Goal: Task Accomplishment & Management: Manage account settings

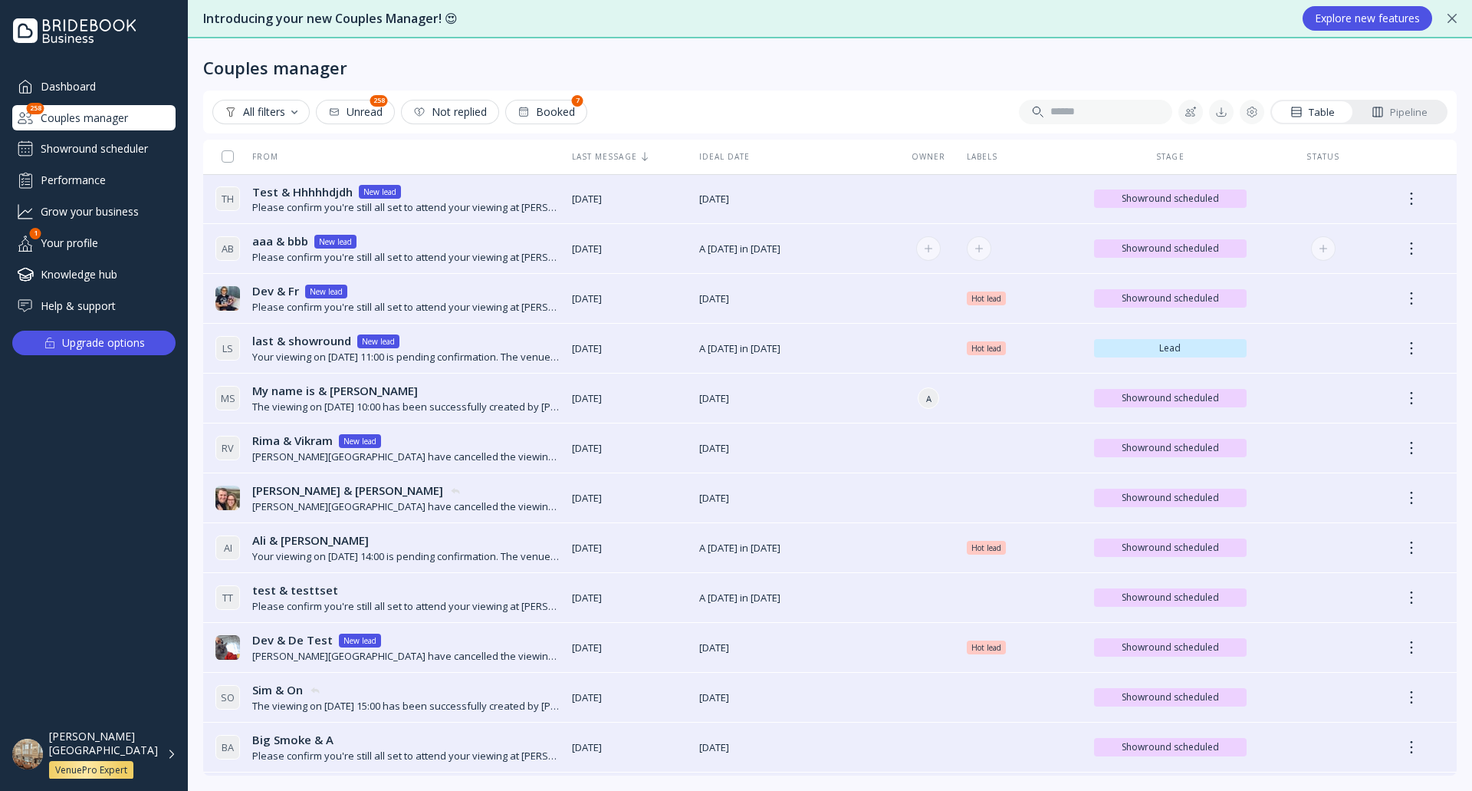
click at [462, 251] on div "Please confirm you're still all set to attend your viewing at Dukes Hotel on 14…" at bounding box center [405, 257] width 307 height 15
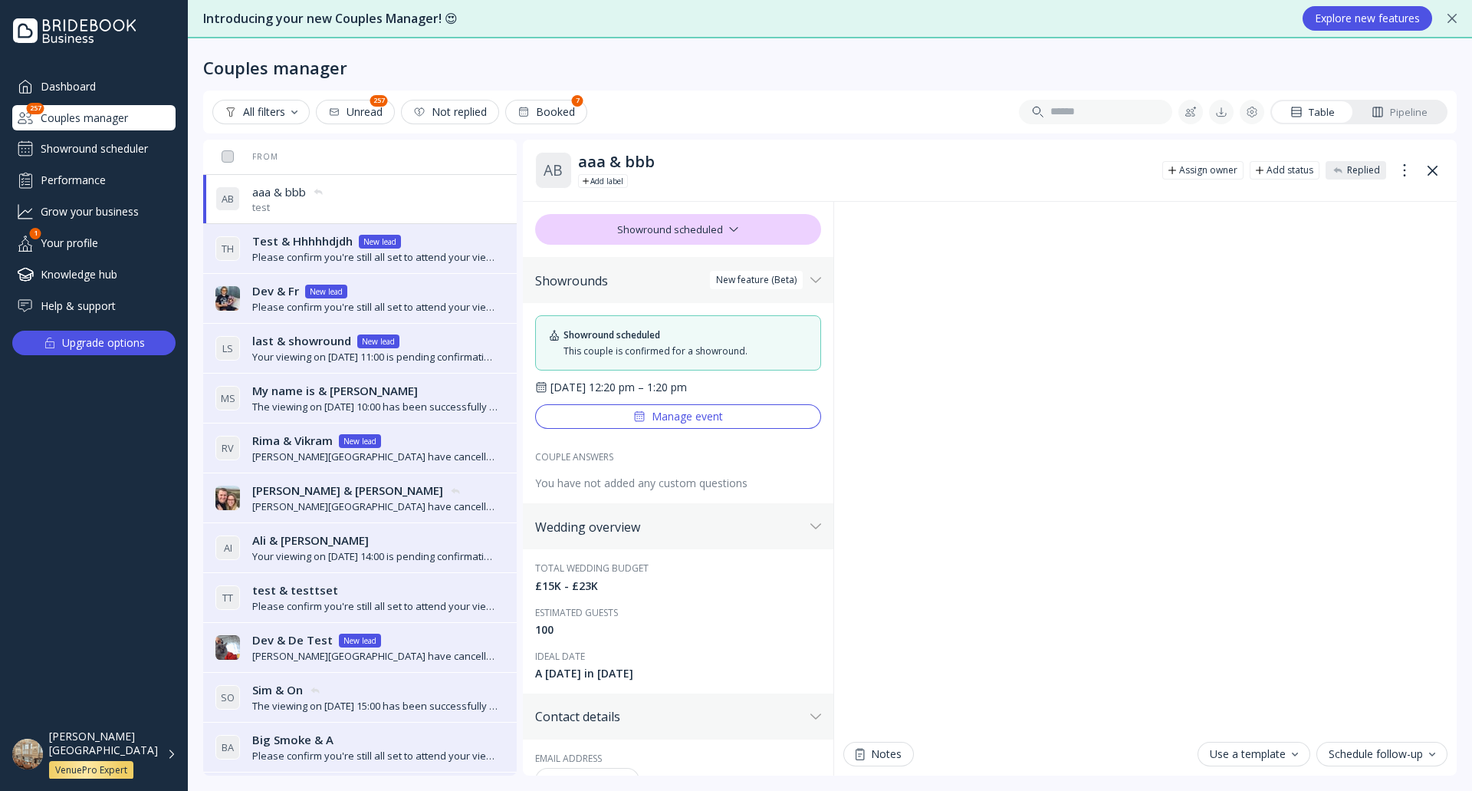
click at [106, 150] on div "Showround scheduler" at bounding box center [93, 148] width 163 height 25
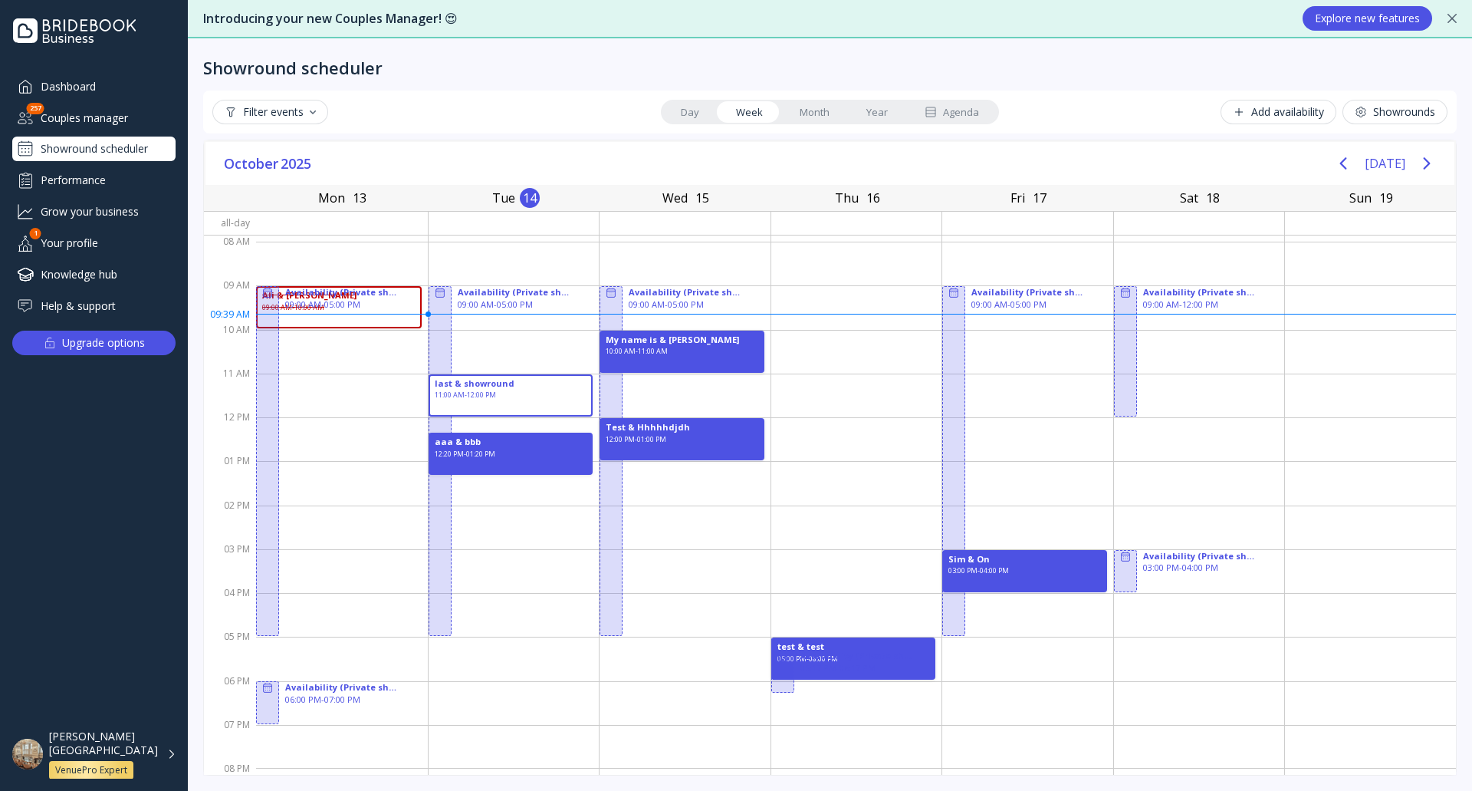
click at [123, 185] on div "Performance" at bounding box center [93, 179] width 163 height 25
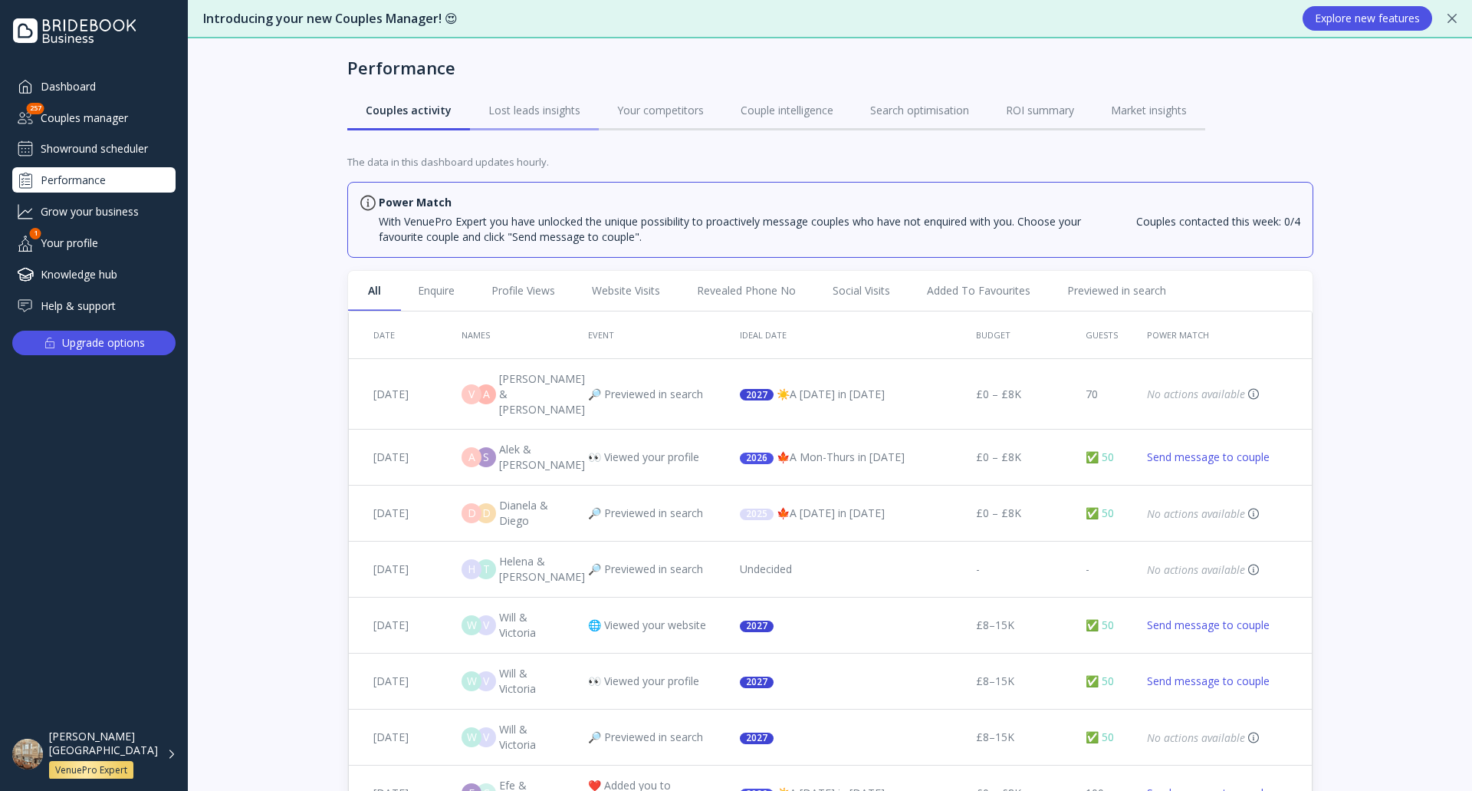
click at [516, 105] on div "Lost leads insights" at bounding box center [534, 110] width 92 height 15
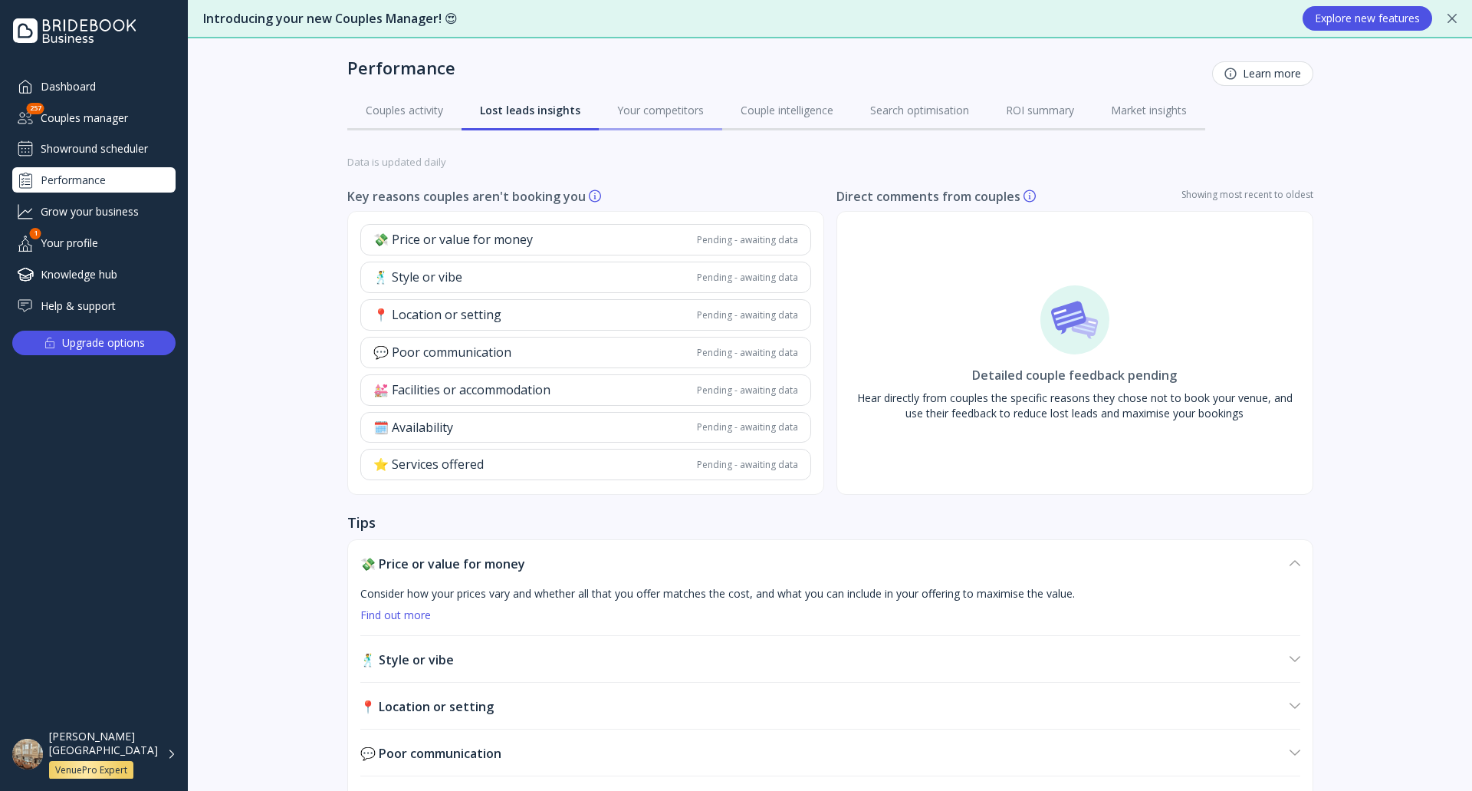
click at [653, 105] on div "Your competitors" at bounding box center [660, 110] width 87 height 15
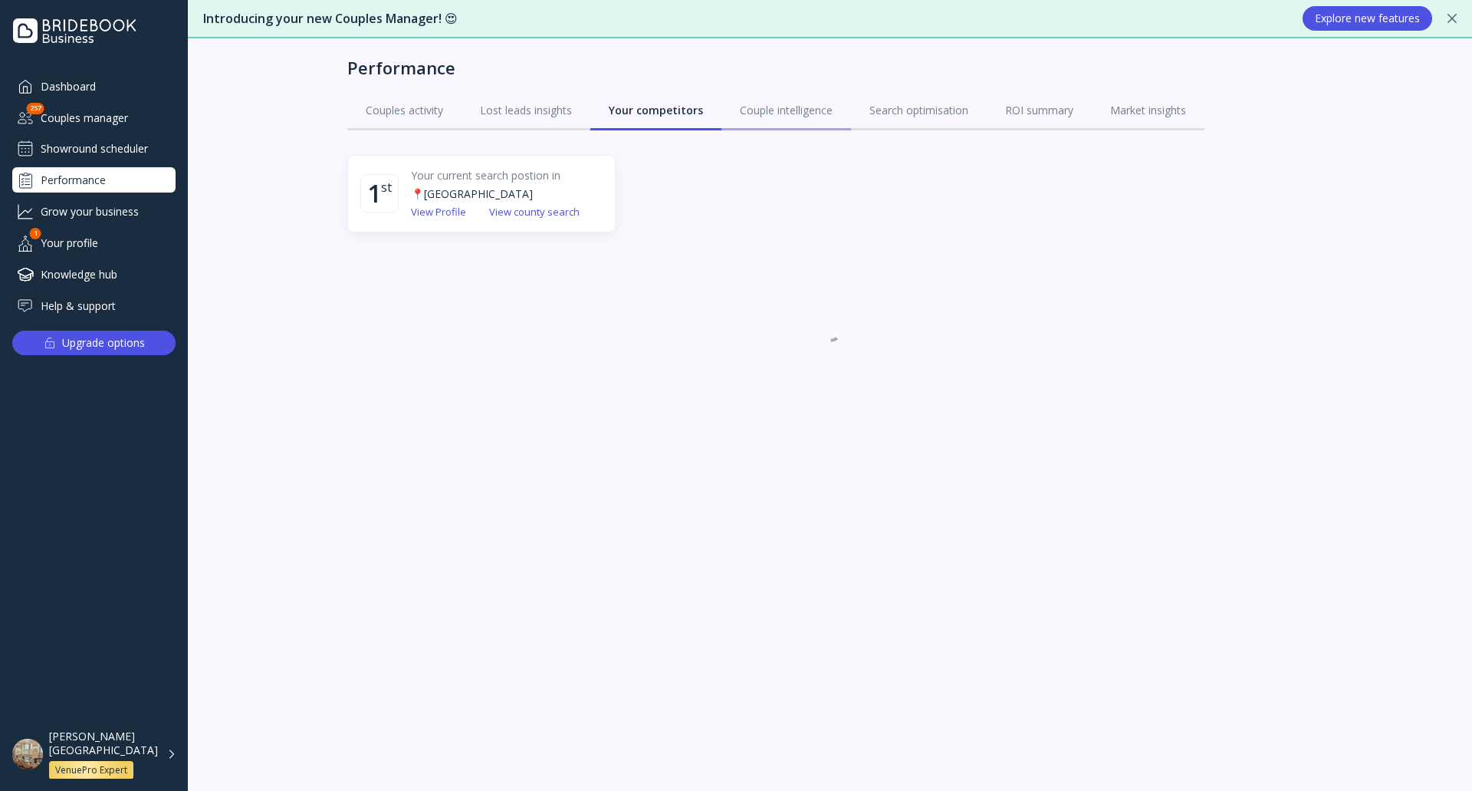
click at [788, 111] on div "Couple intelligence" at bounding box center [786, 110] width 93 height 15
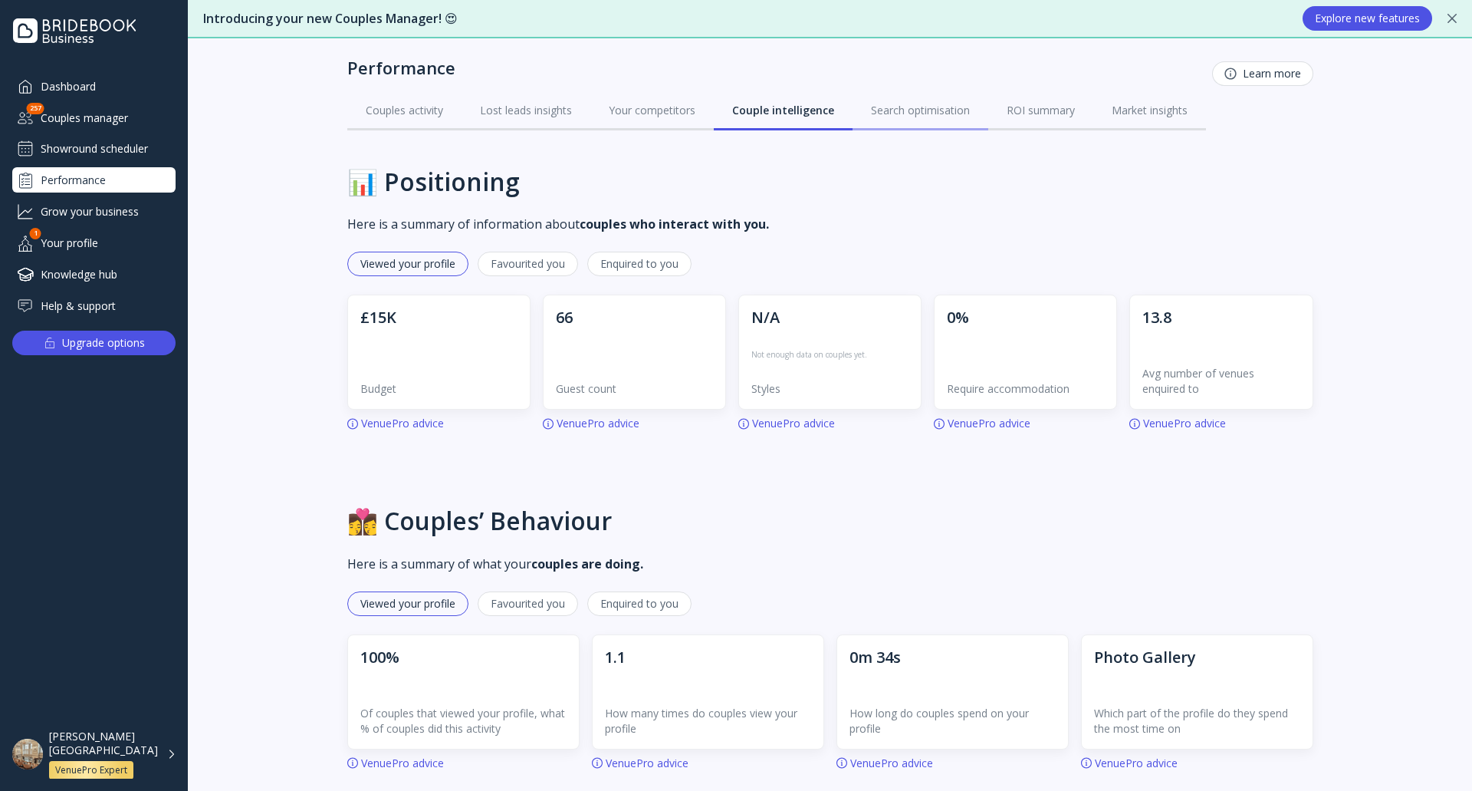
click at [906, 105] on div "Search optimisation" at bounding box center [920, 110] width 99 height 15
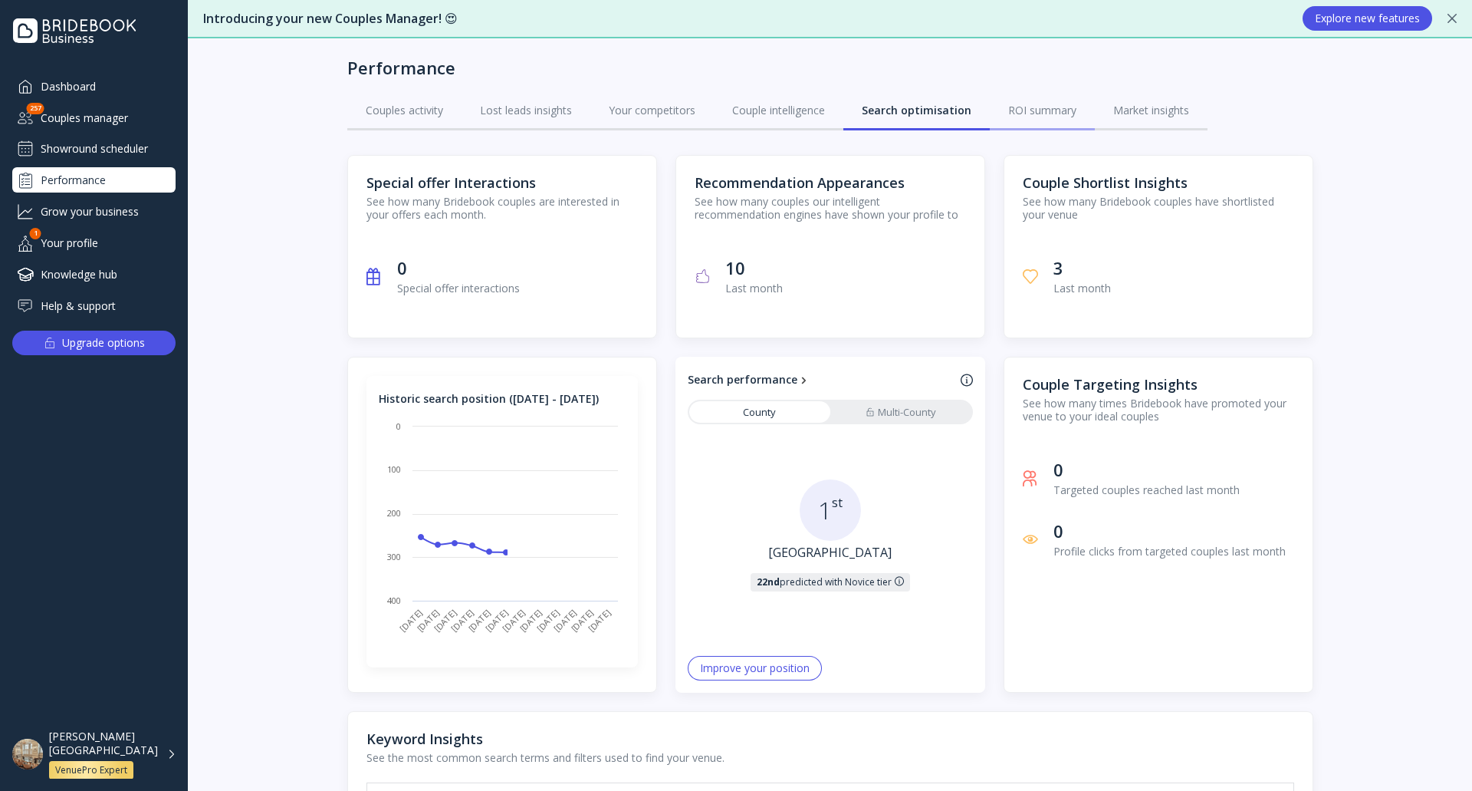
click at [1028, 114] on div "ROI summary" at bounding box center [1042, 110] width 68 height 15
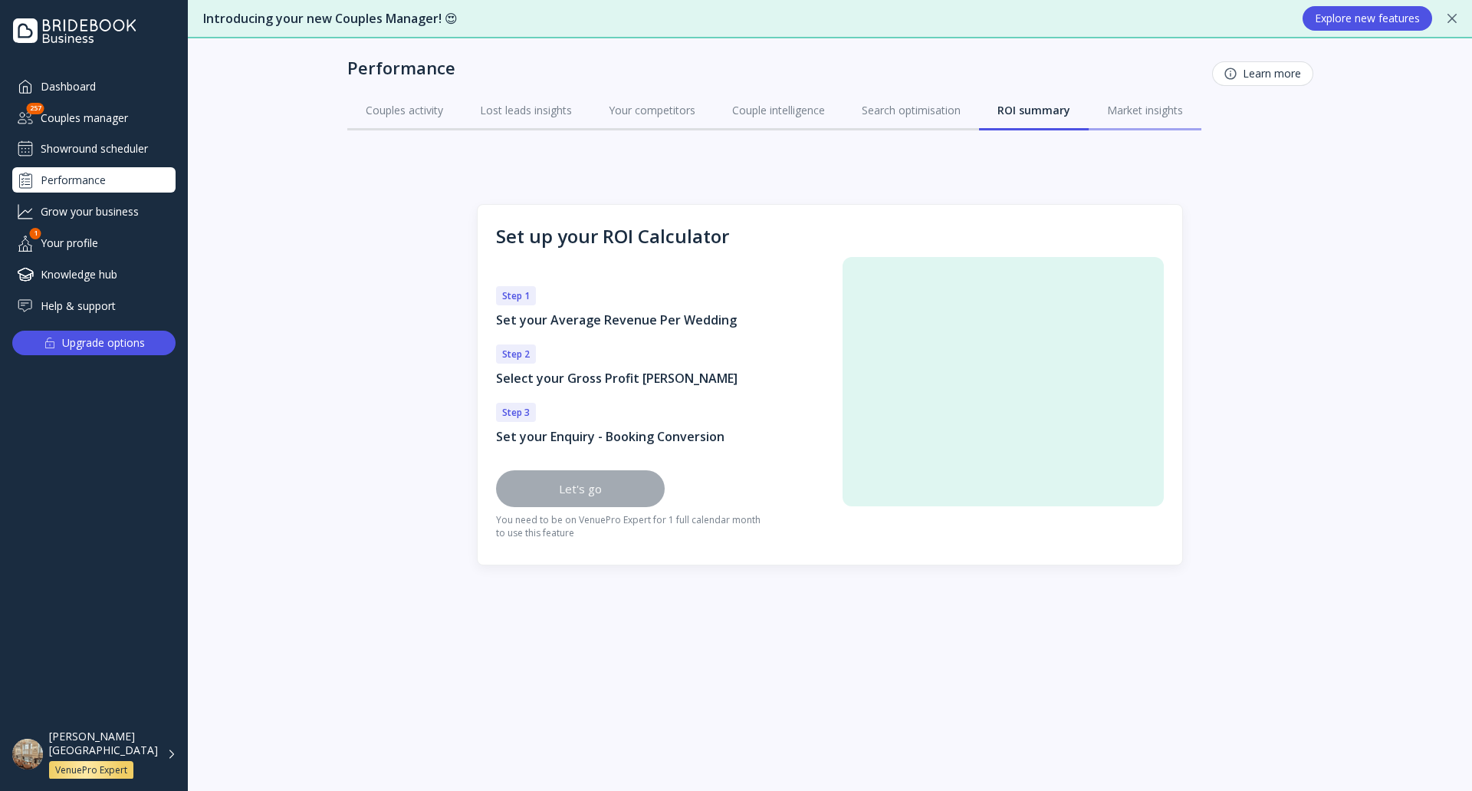
click at [1174, 126] on link "Market insights" at bounding box center [1145, 110] width 113 height 40
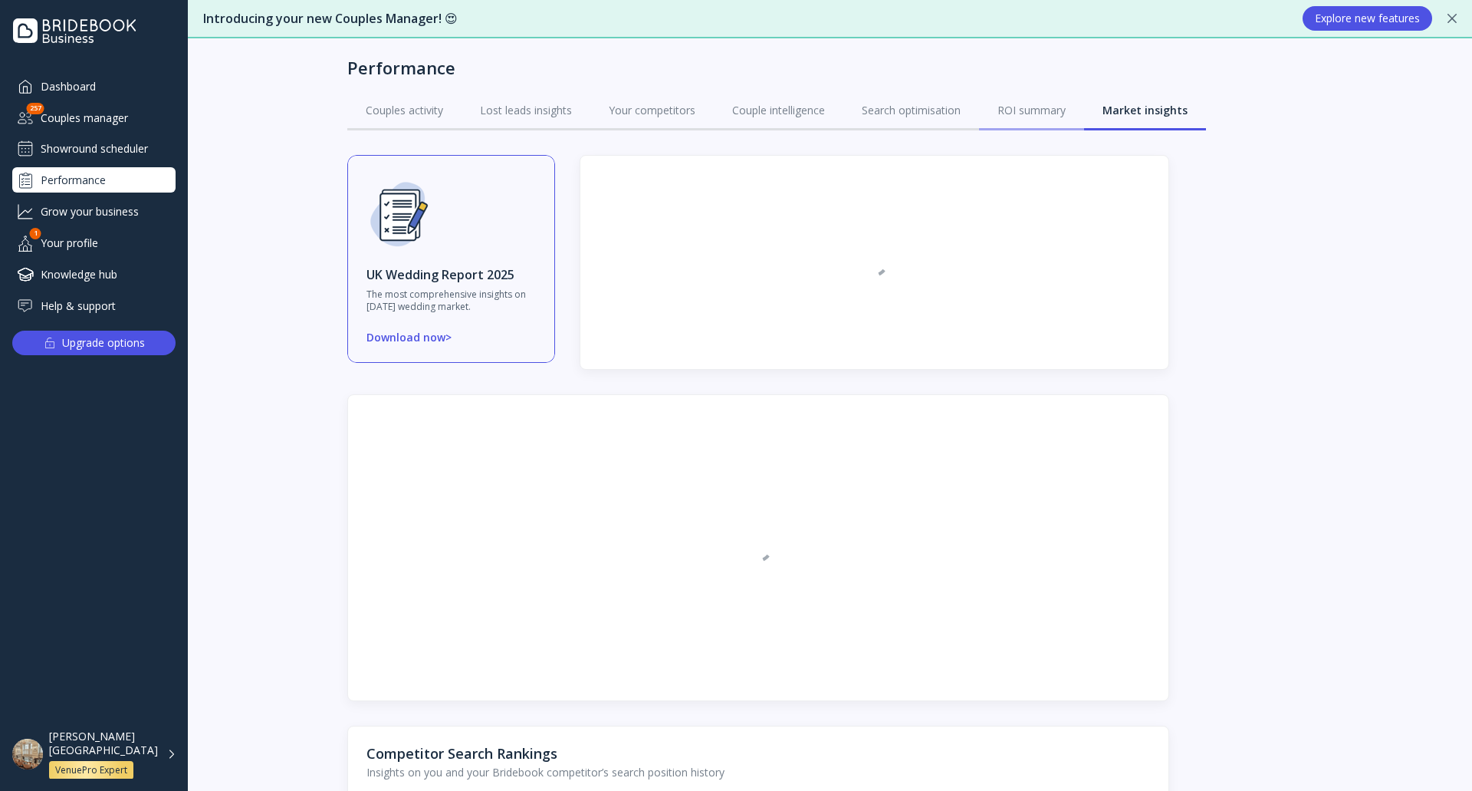
click at [1037, 114] on div "ROI summary" at bounding box center [1032, 110] width 68 height 15
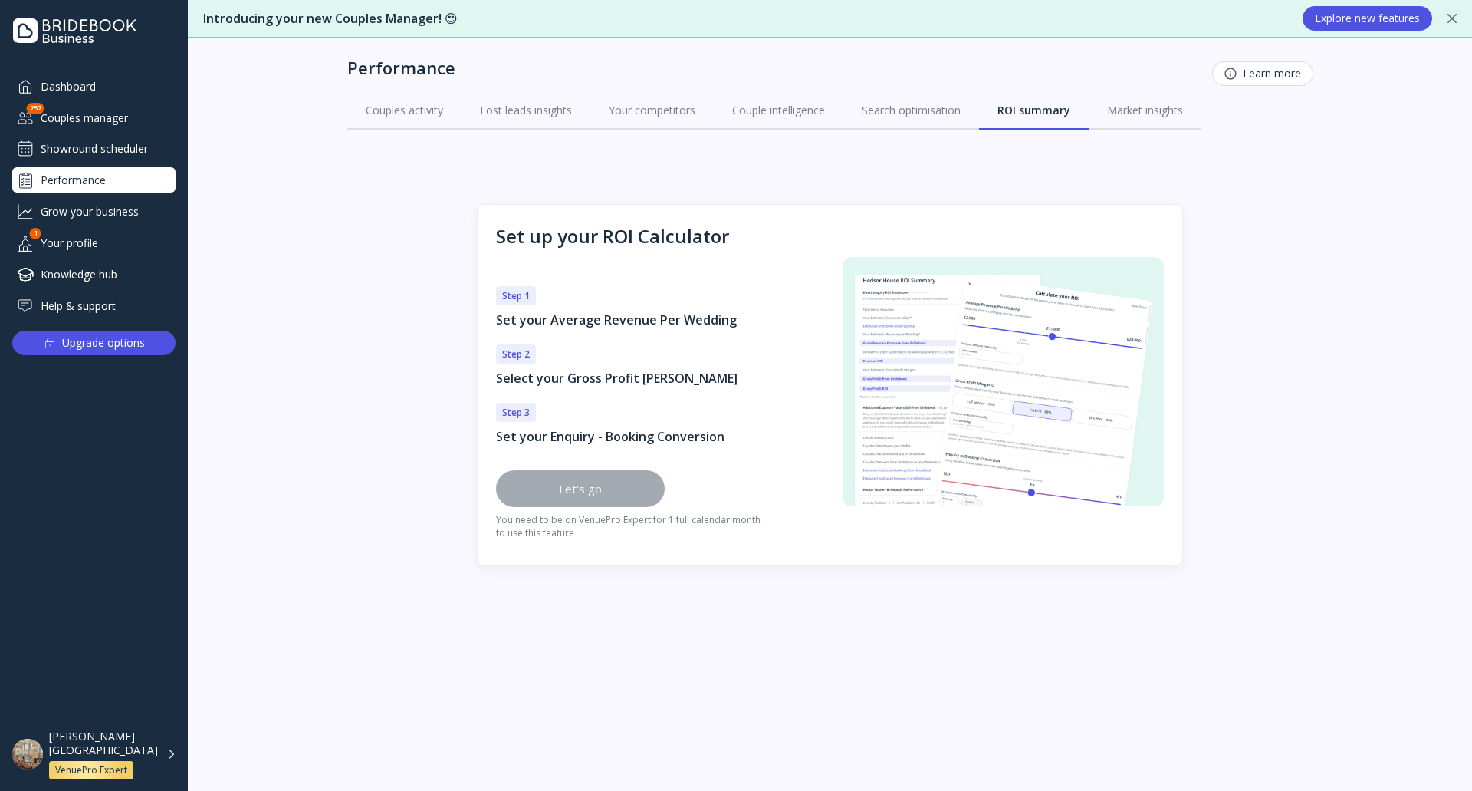
click at [134, 215] on div "Grow your business" at bounding box center [93, 211] width 163 height 25
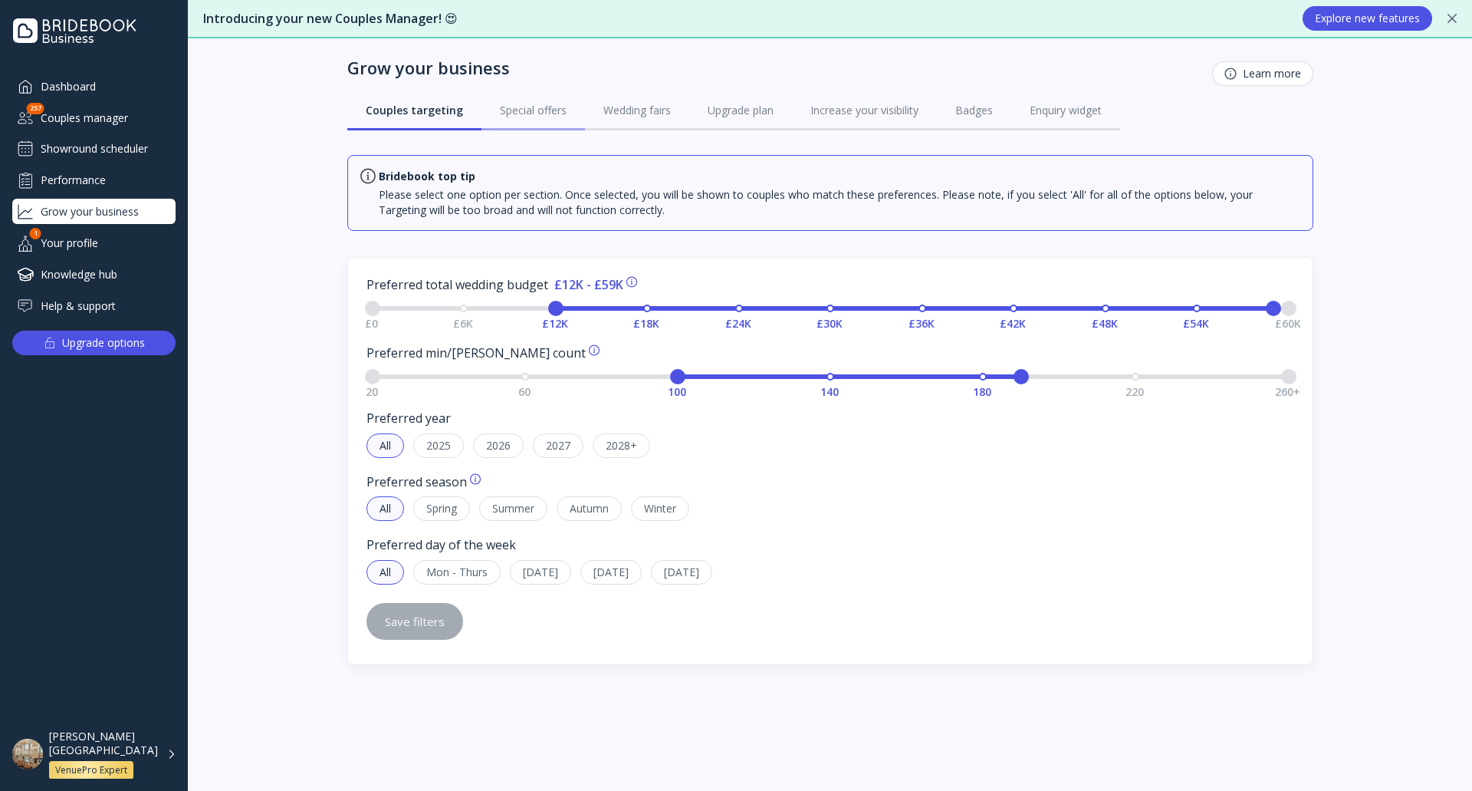
click at [528, 98] on link "Special offers" at bounding box center [534, 110] width 104 height 40
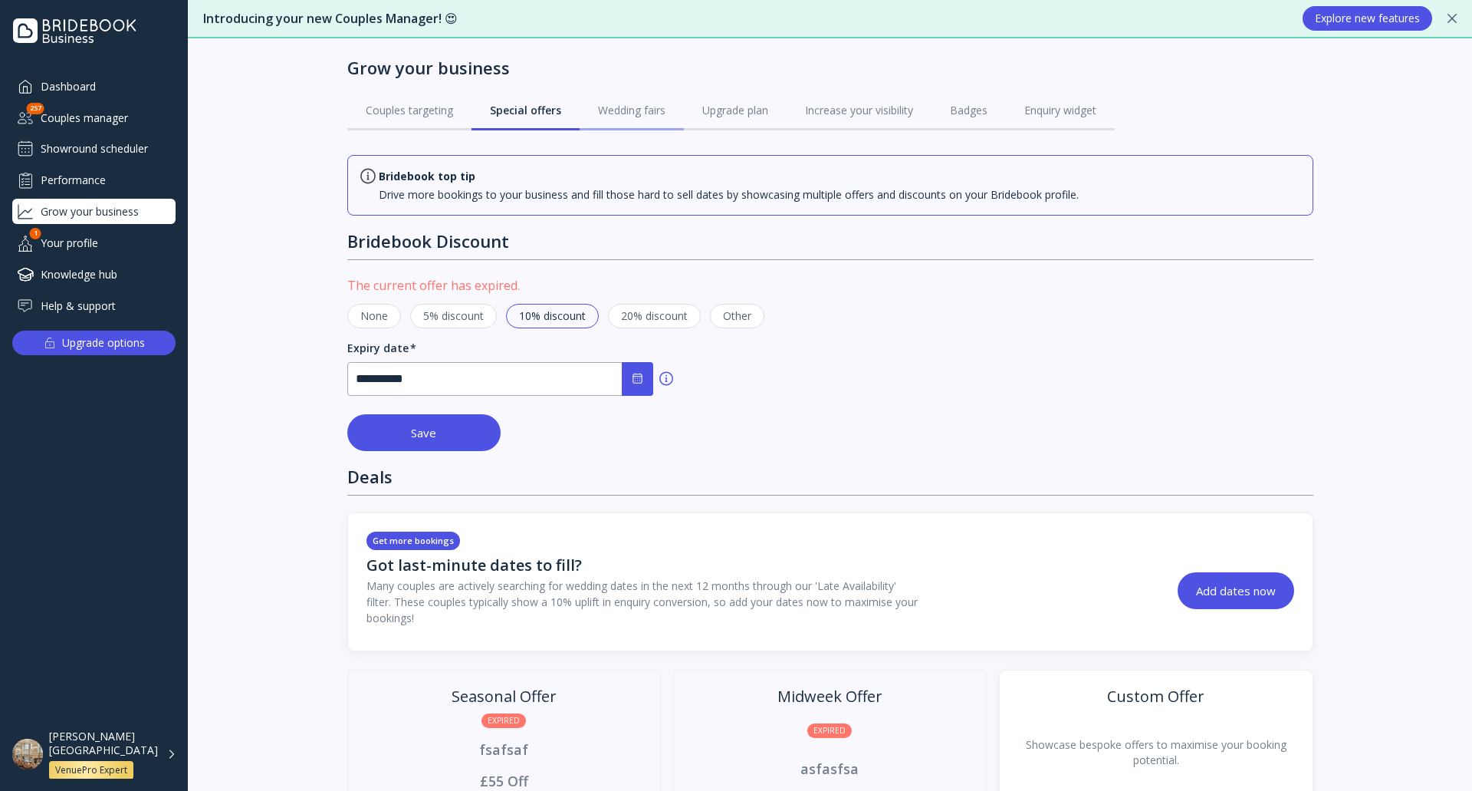
click at [616, 110] on div "Wedding fairs" at bounding box center [631, 110] width 67 height 15
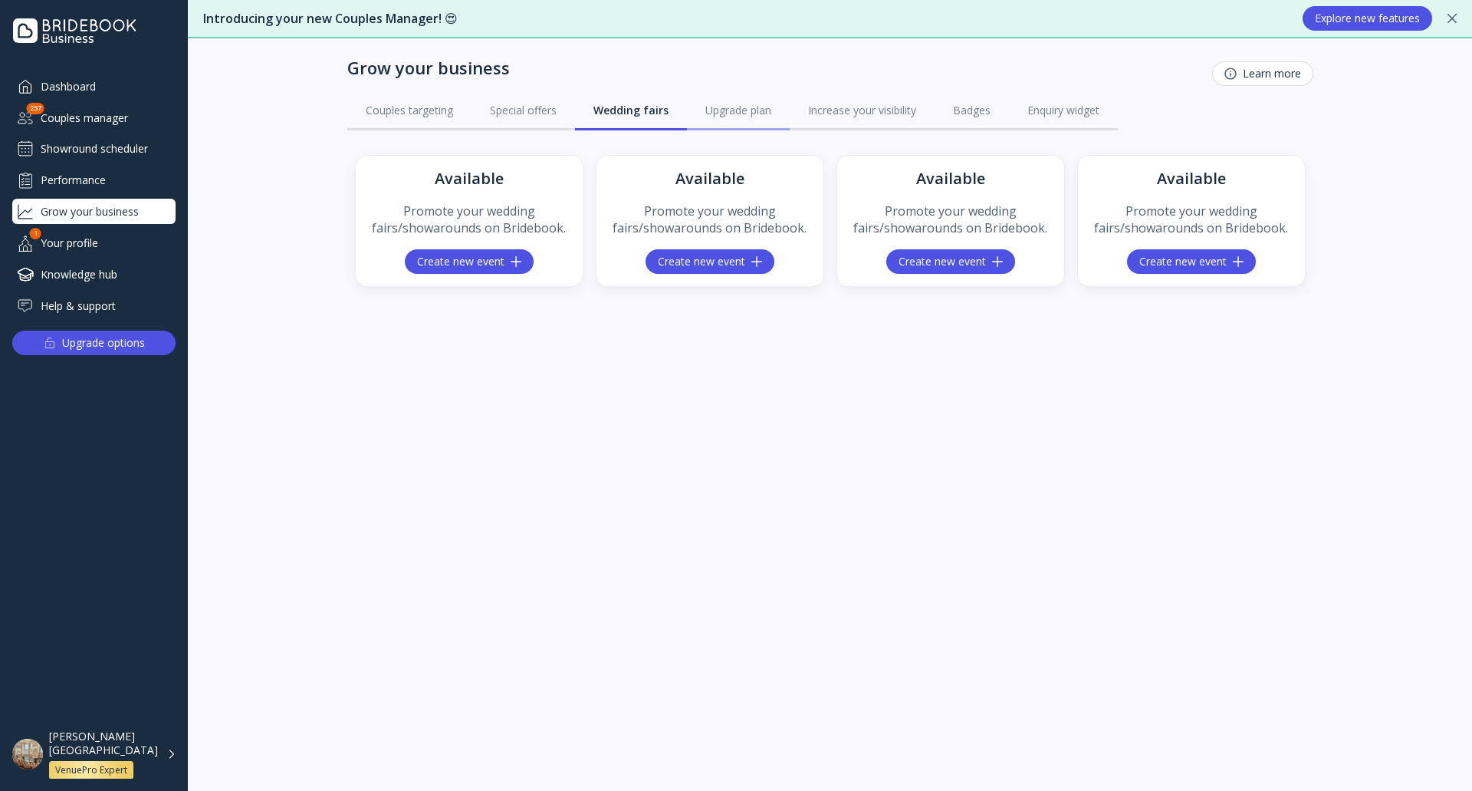
click at [749, 106] on div "Upgrade plan" at bounding box center [738, 110] width 66 height 15
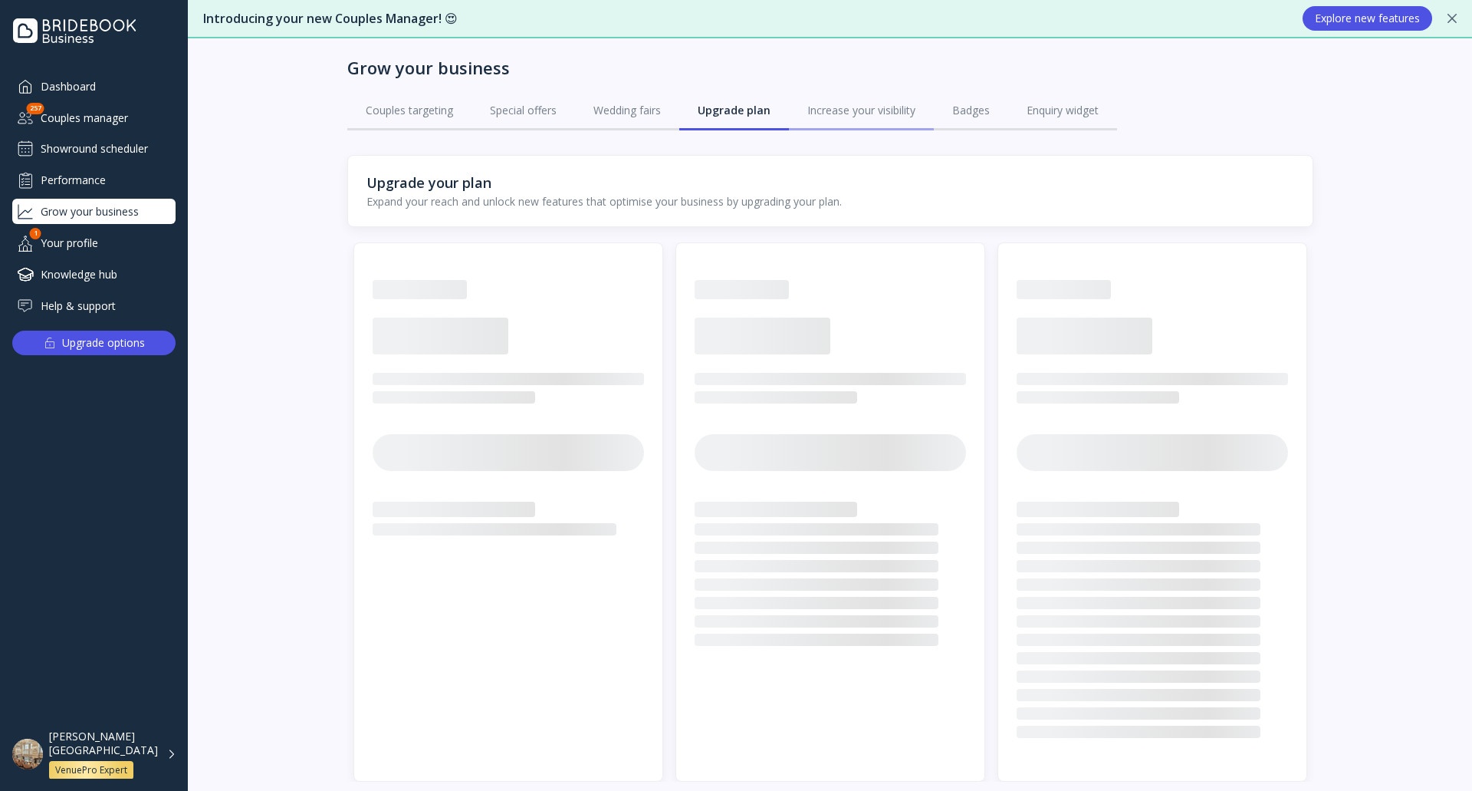
click at [824, 124] on link "Increase your visibility" at bounding box center [861, 110] width 145 height 40
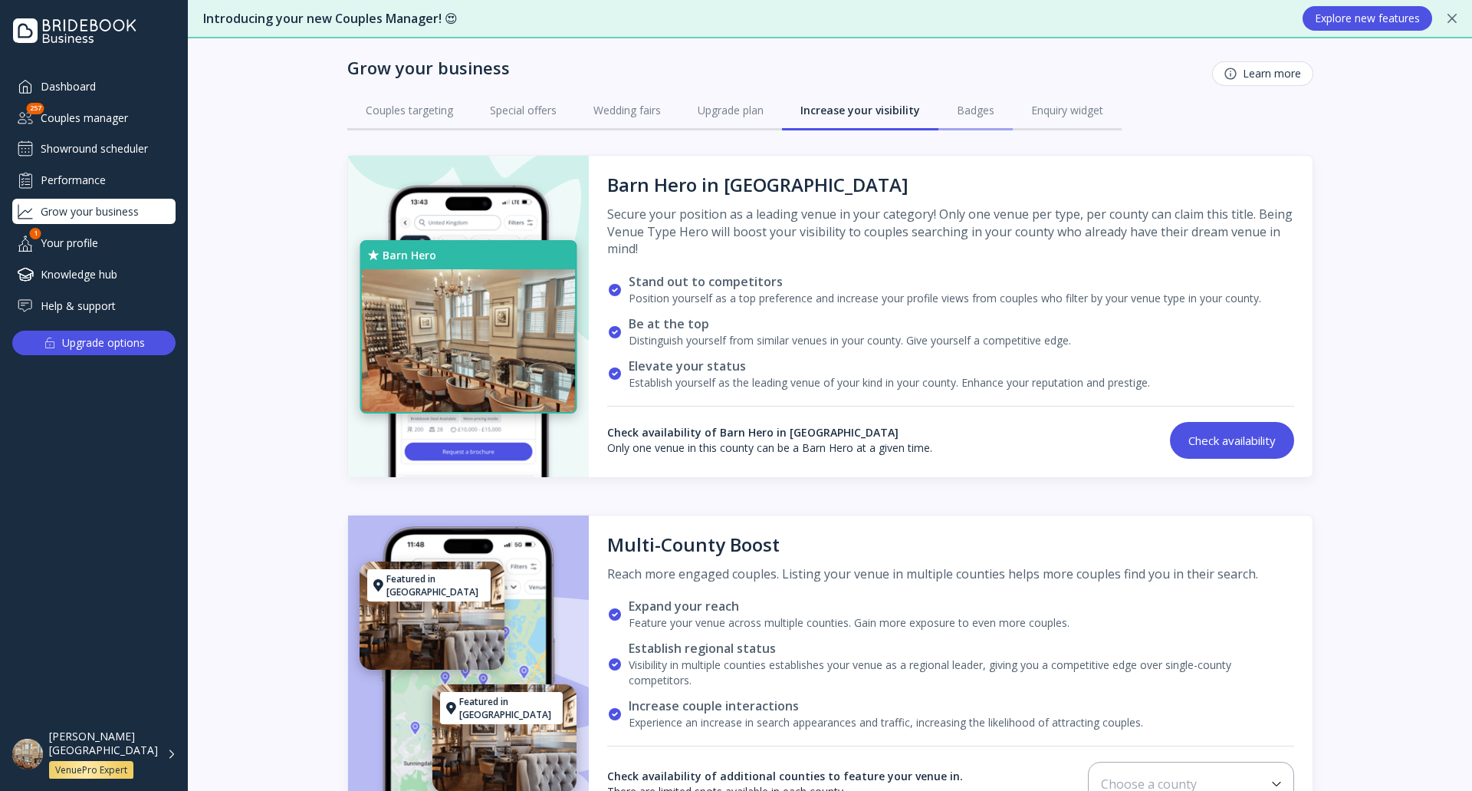
click at [971, 127] on link "Badges" at bounding box center [976, 110] width 74 height 40
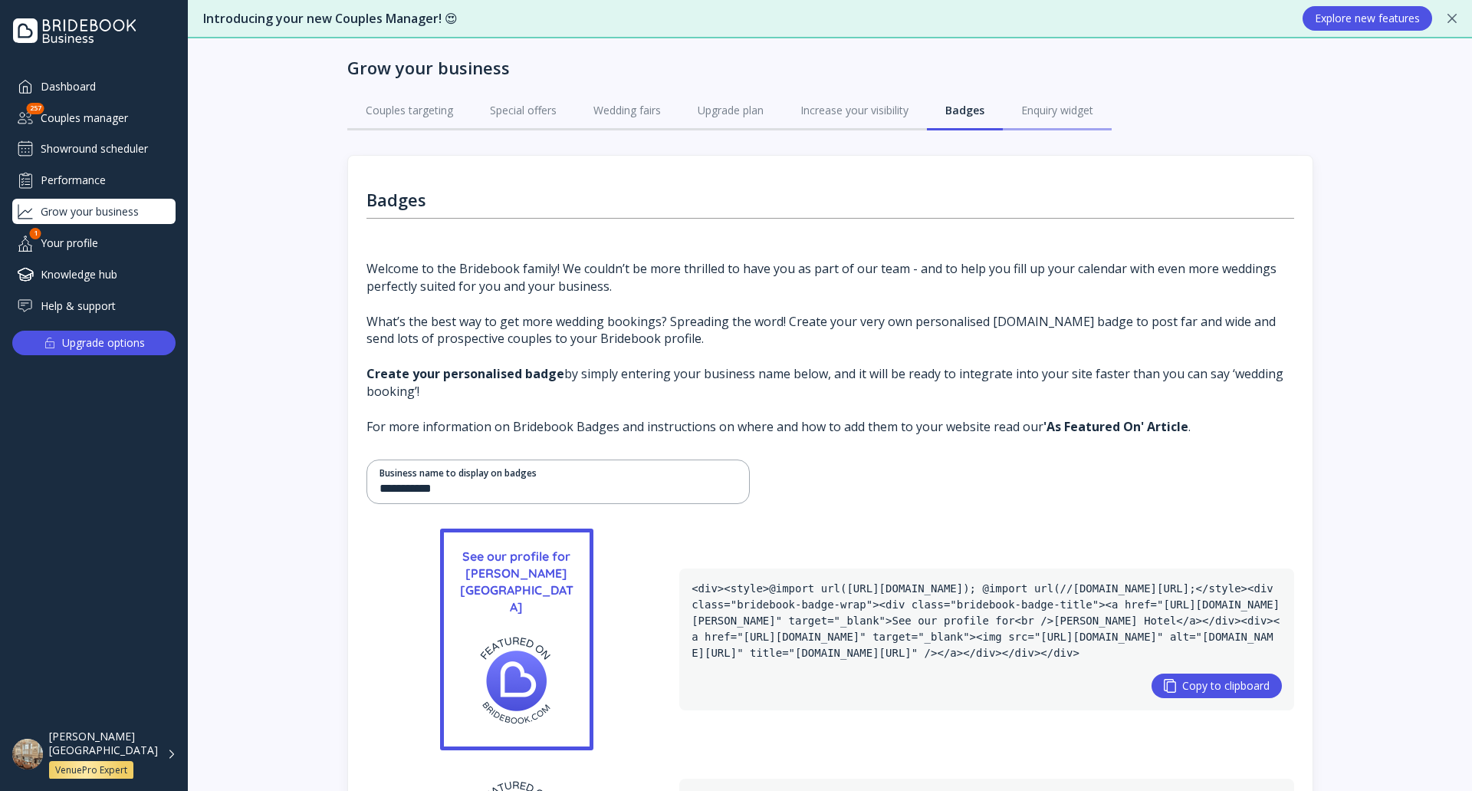
click at [1089, 117] on div "Enquiry widget" at bounding box center [1057, 110] width 72 height 15
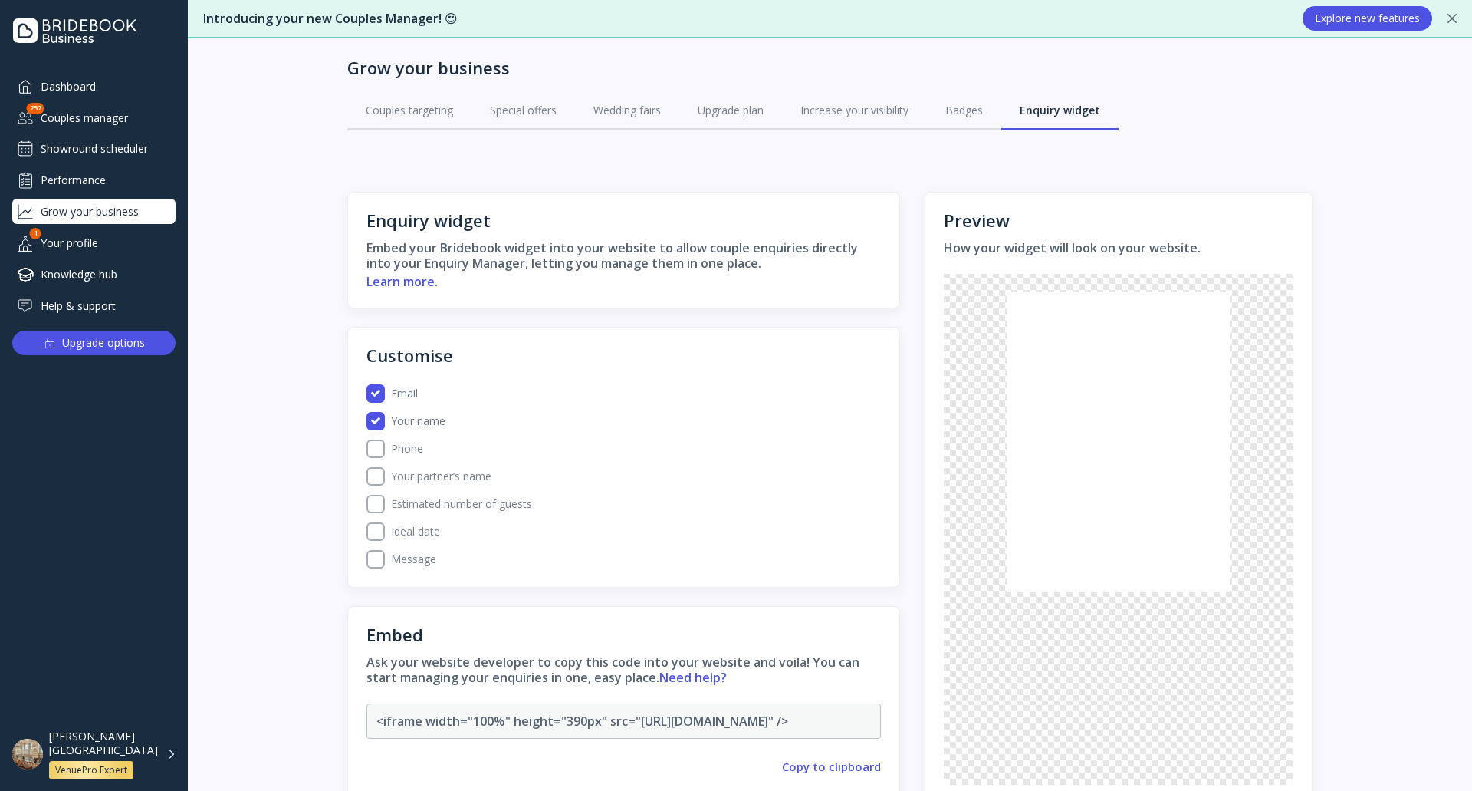
click at [106, 230] on div "Your profile" at bounding box center [93, 242] width 163 height 25
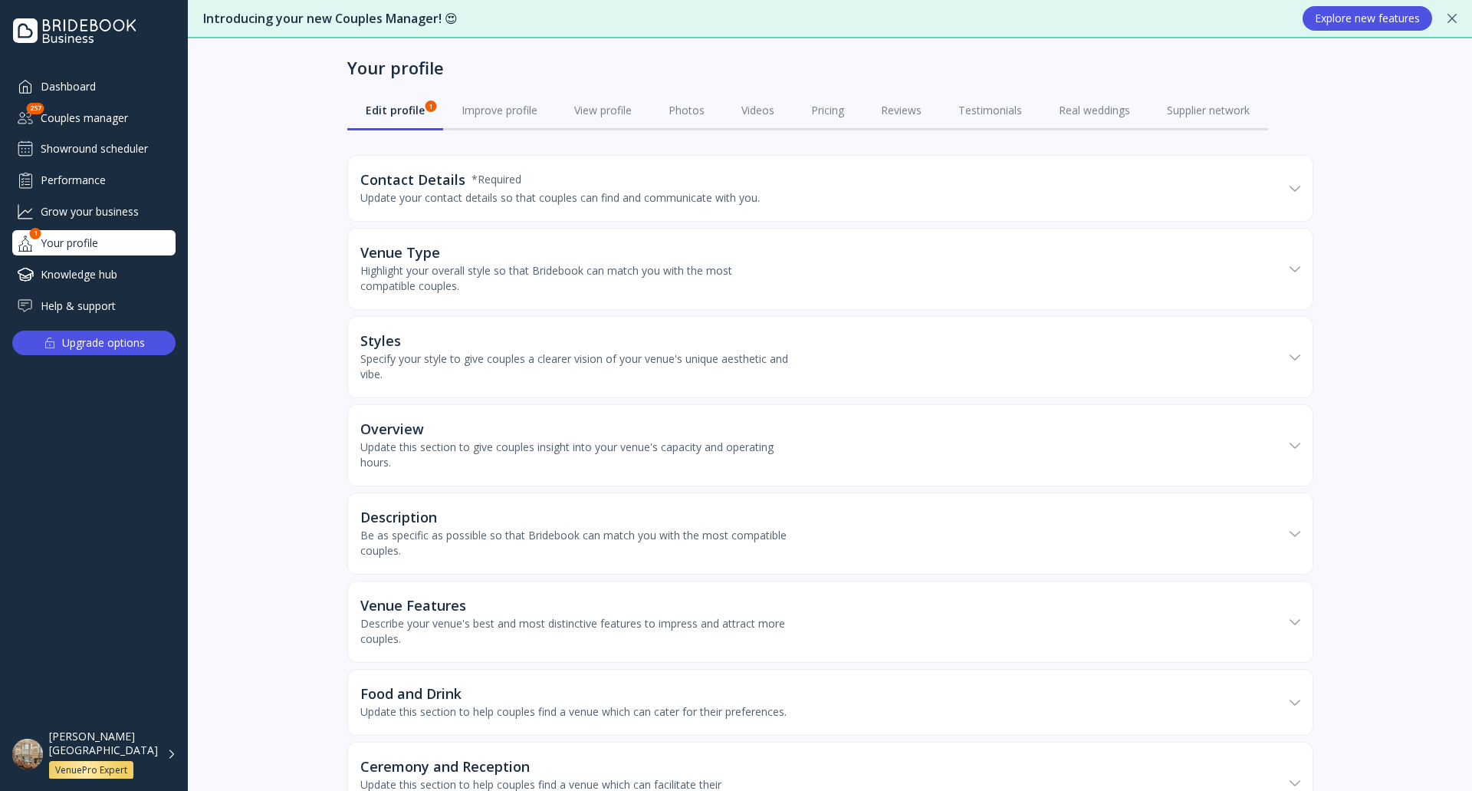
click at [449, 199] on div "Update your contact details so that couples can find and communicate with you." at bounding box center [559, 197] width 399 height 15
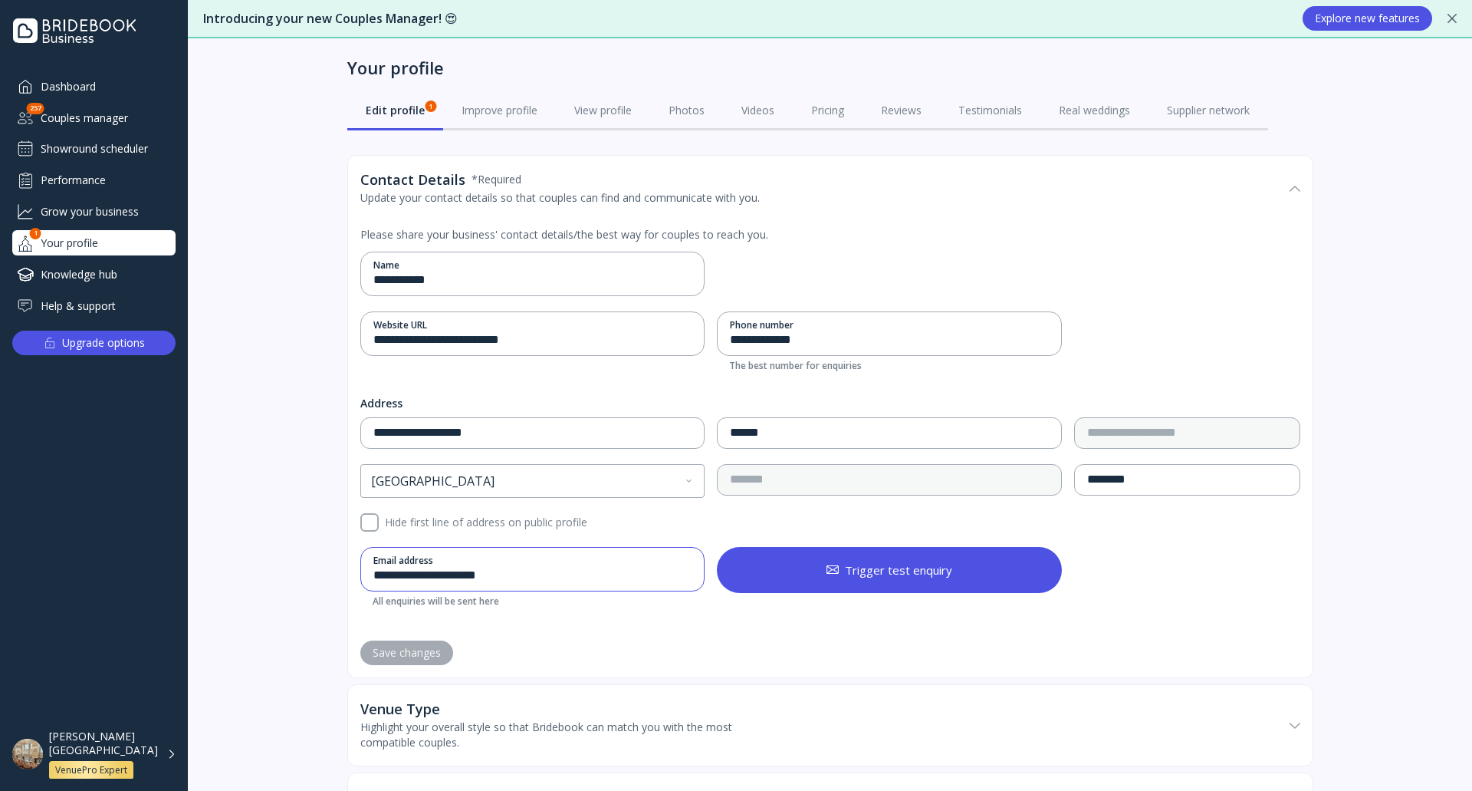
drag, startPoint x: 404, startPoint y: 577, endPoint x: 392, endPoint y: 575, distance: 12.5
click at [392, 575] on input "**********" at bounding box center [532, 576] width 319 height 18
drag, startPoint x: 471, startPoint y: 576, endPoint x: 446, endPoint y: 584, distance: 25.7
click at [446, 584] on input "**********" at bounding box center [532, 576] width 319 height 18
type input "**********"
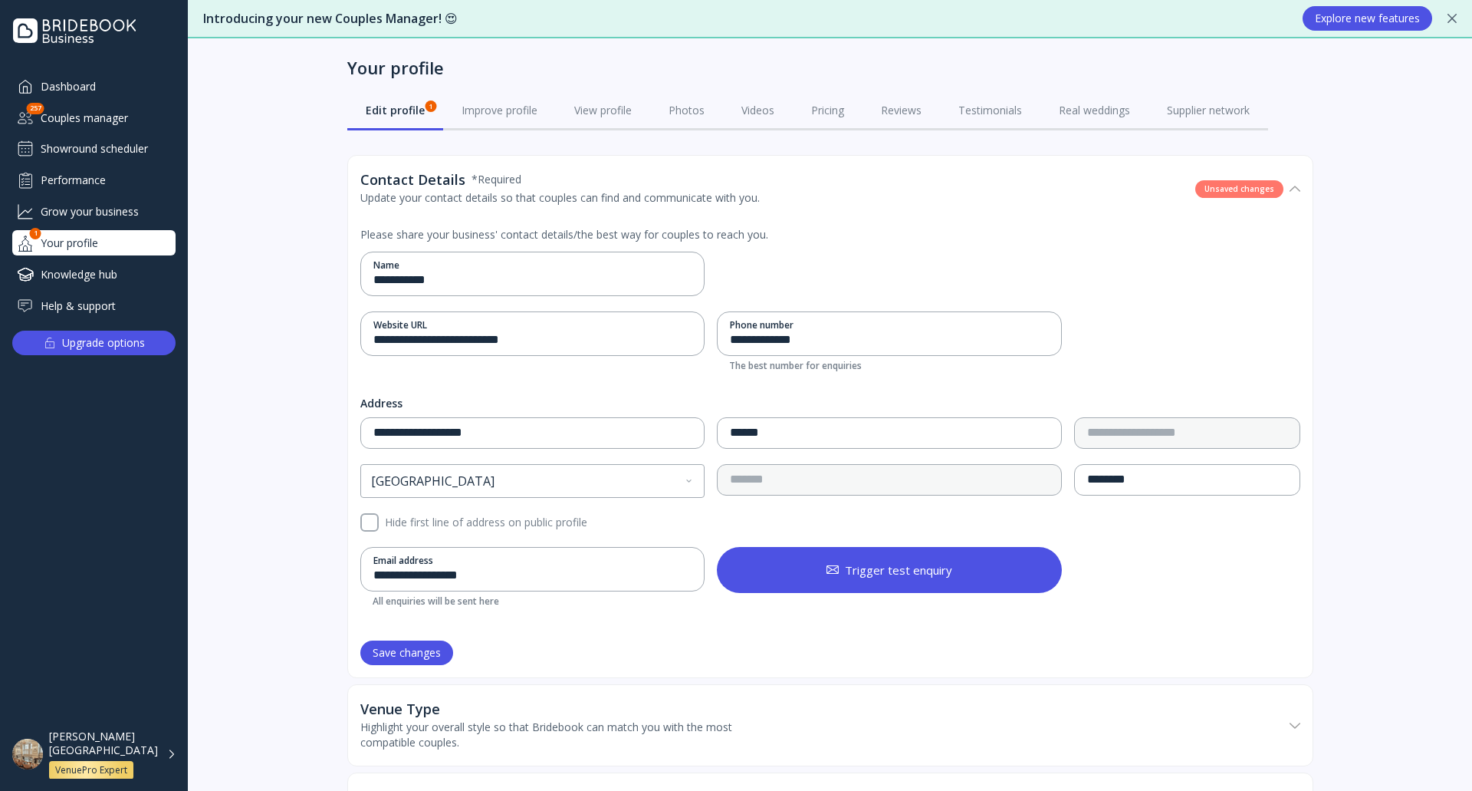
click at [420, 648] on div "Save changes" at bounding box center [407, 652] width 68 height 12
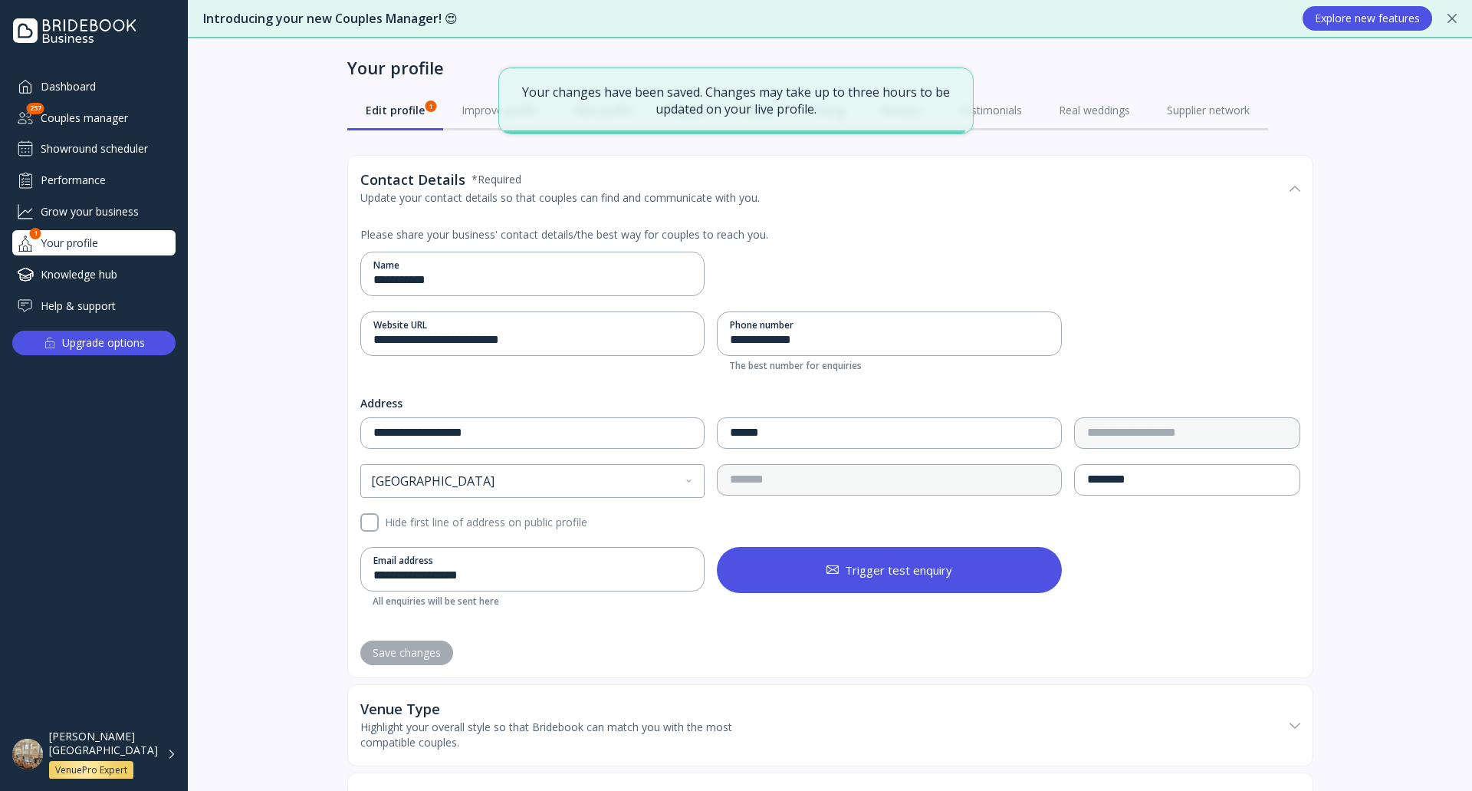
click at [98, 275] on div "Knowledge hub" at bounding box center [93, 273] width 163 height 25
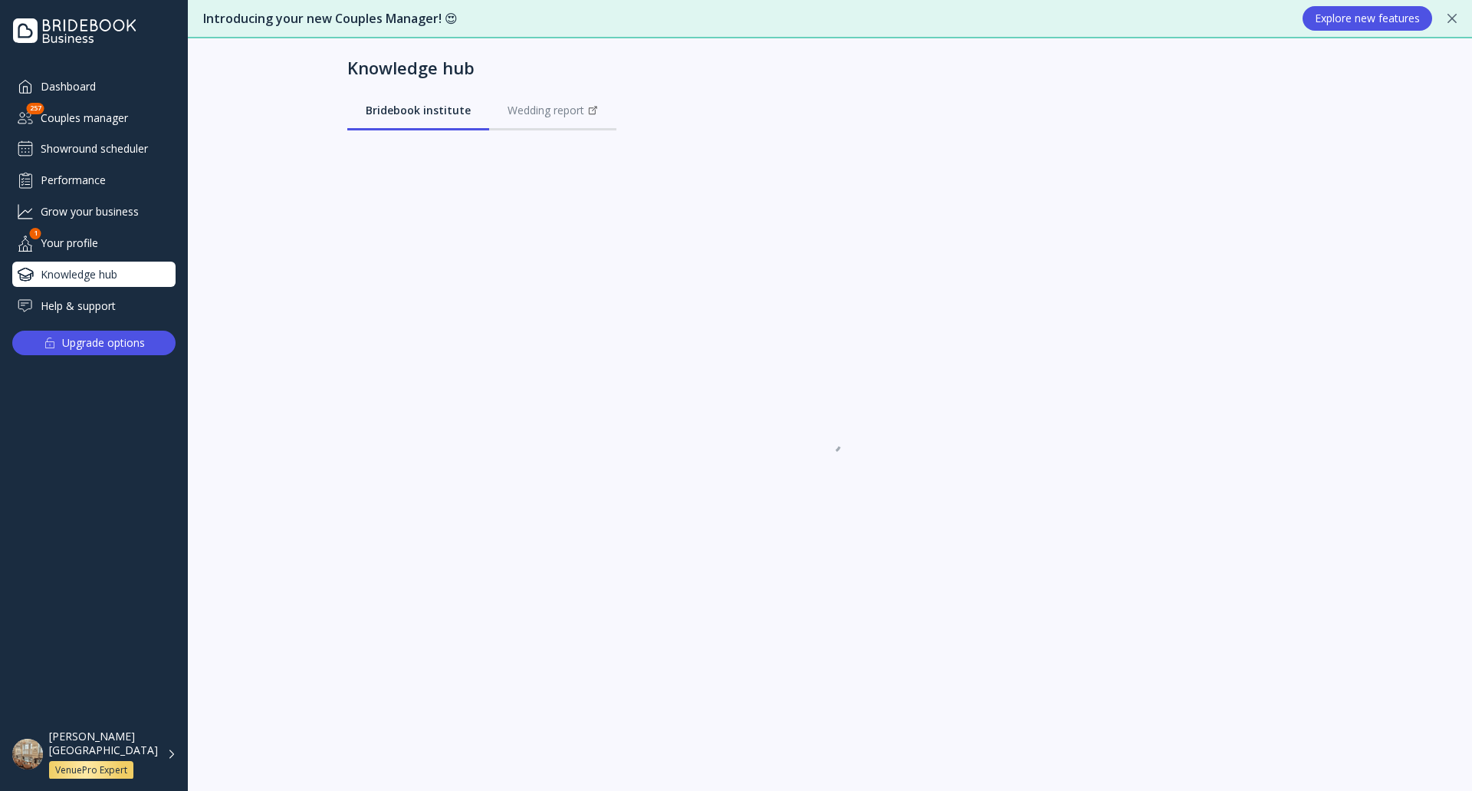
click at [130, 314] on div "Help & support" at bounding box center [93, 305] width 163 height 25
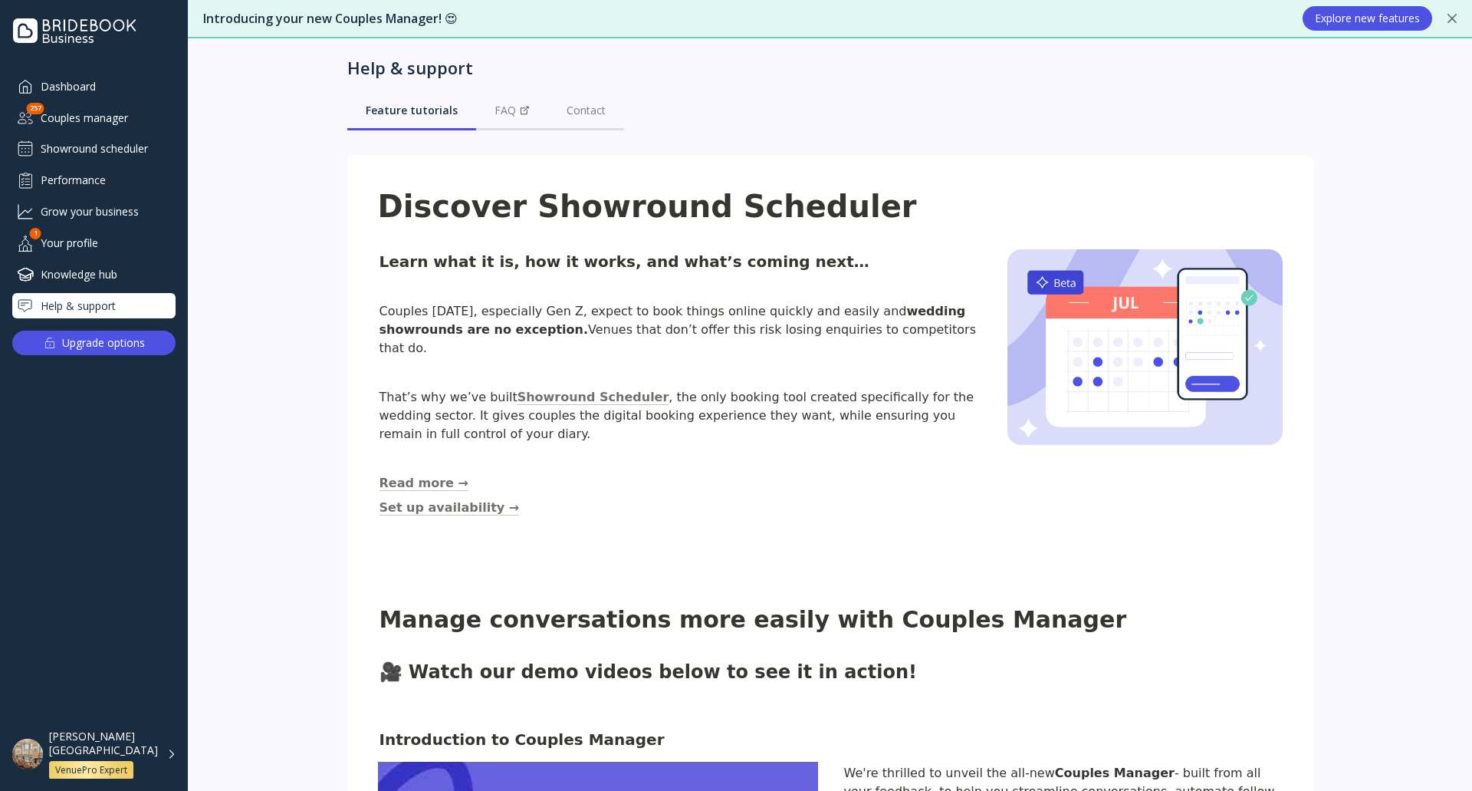
click at [100, 142] on div "Showround scheduler" at bounding box center [93, 148] width 163 height 25
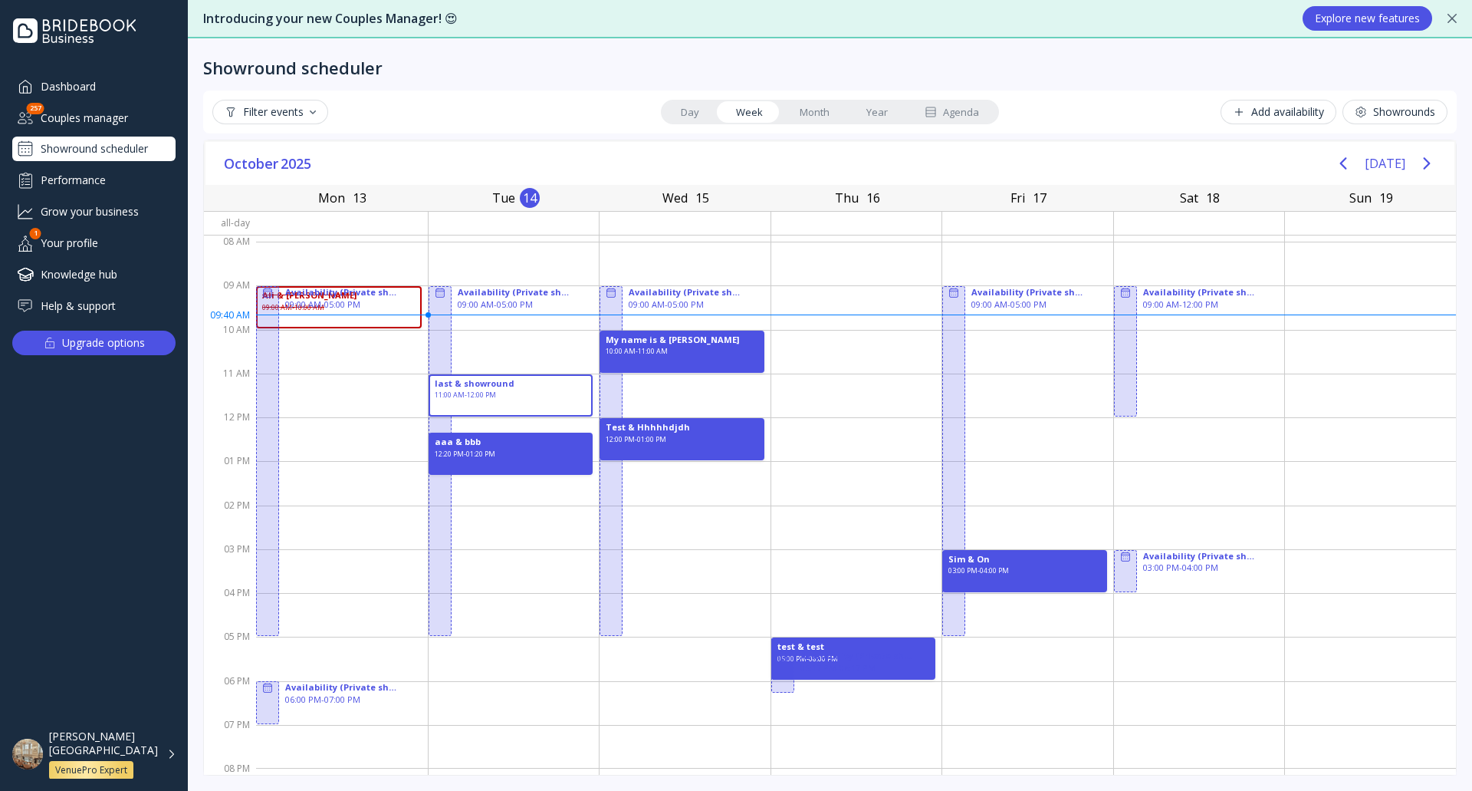
click at [947, 122] on link "Agenda" at bounding box center [951, 111] width 91 height 21
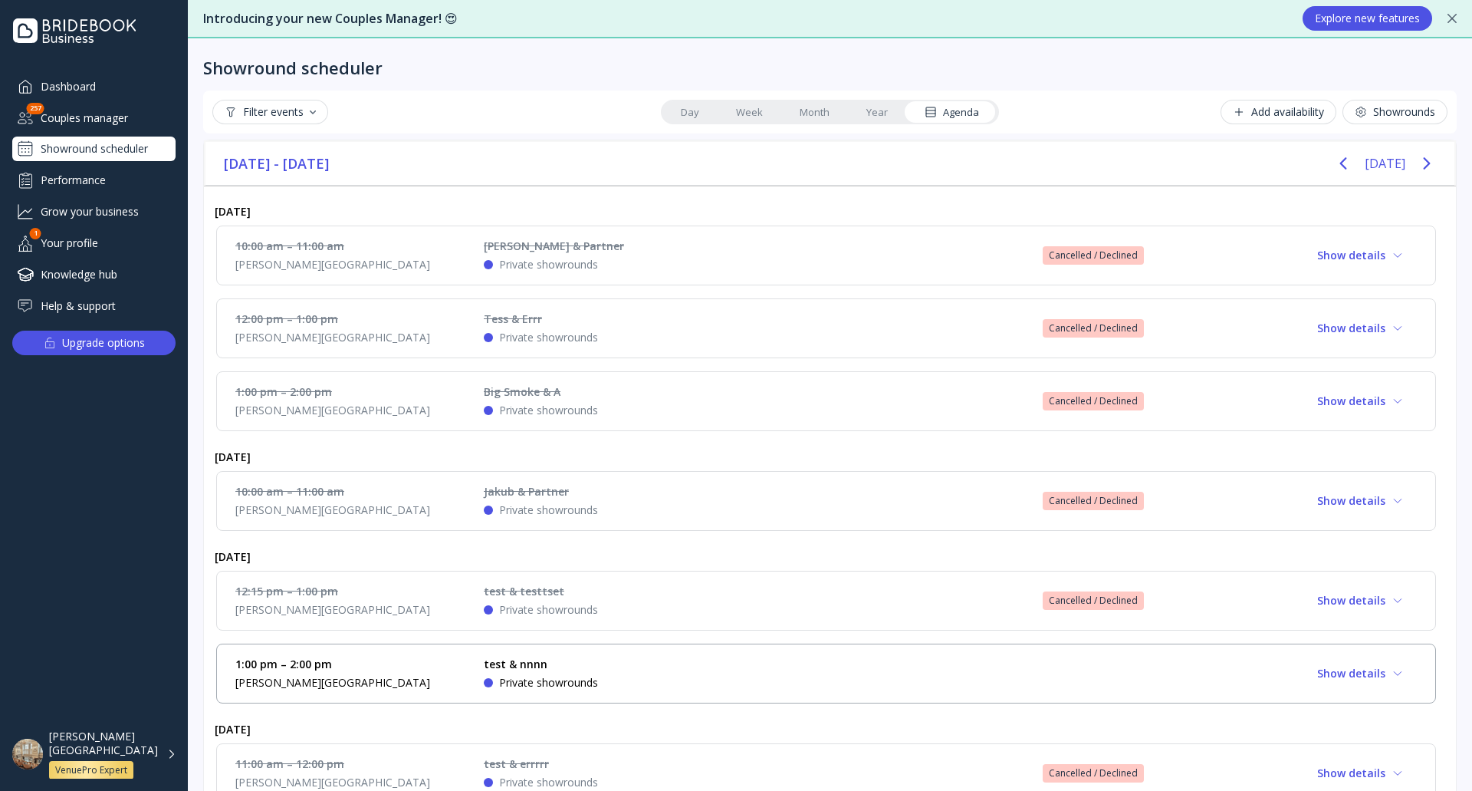
click at [725, 280] on div "10:00 am – 11:00 am Dukes Hotel Simek & Partner Private showrounds Cancelled / …" at bounding box center [826, 255] width 1220 height 60
click at [724, 264] on div "10:00 am – 11:00 am Dukes Hotel Simek & Partner Private showrounds Cancelled / …" at bounding box center [826, 255] width 1182 height 34
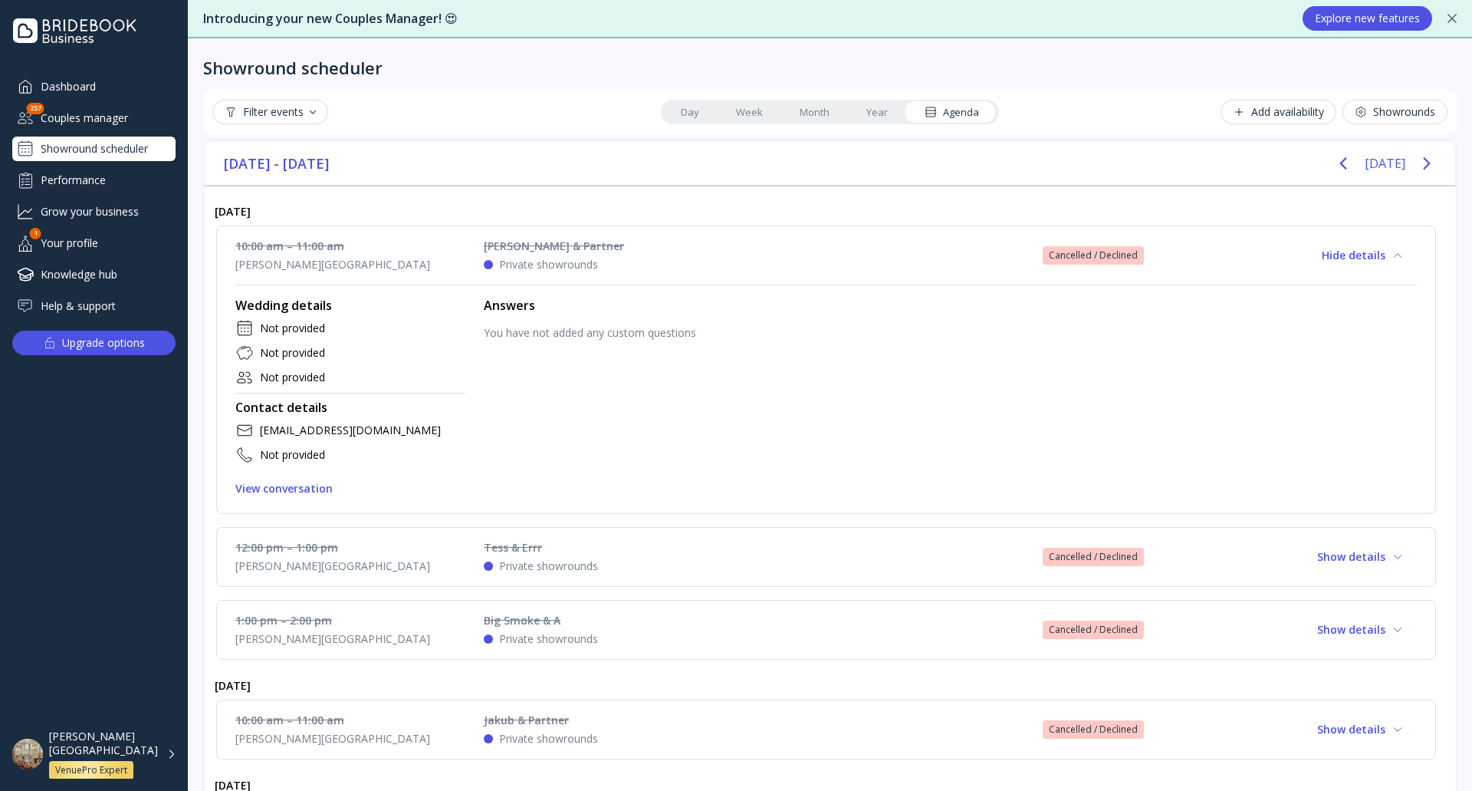
click at [293, 484] on div "View conversation" at bounding box center [283, 488] width 97 height 12
click at [713, 247] on div "Simek & Partner Private showrounds" at bounding box center [599, 255] width 230 height 34
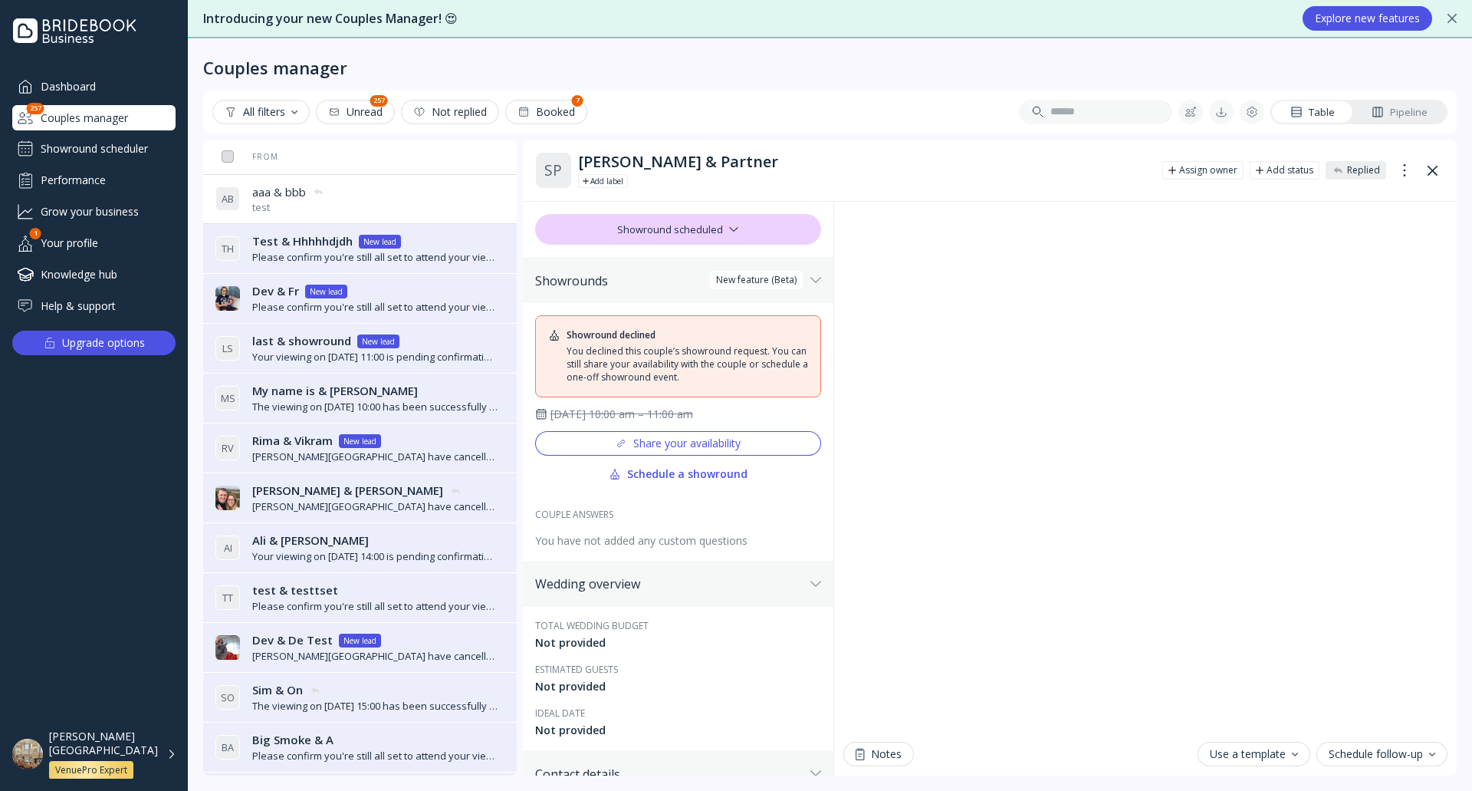
click at [118, 91] on div "Dashboard" at bounding box center [93, 86] width 163 height 25
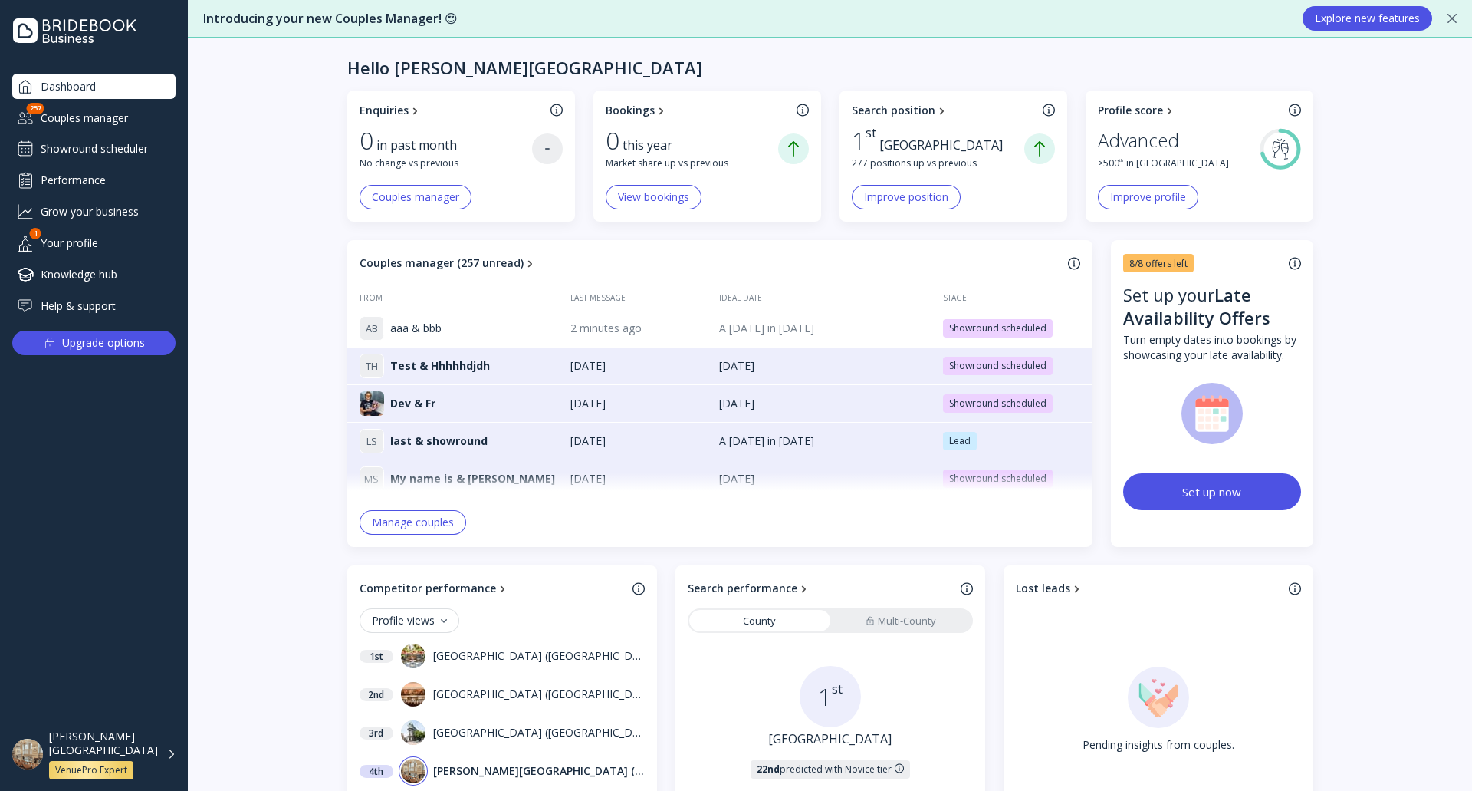
click at [143, 148] on div "Showround scheduler" at bounding box center [93, 148] width 163 height 25
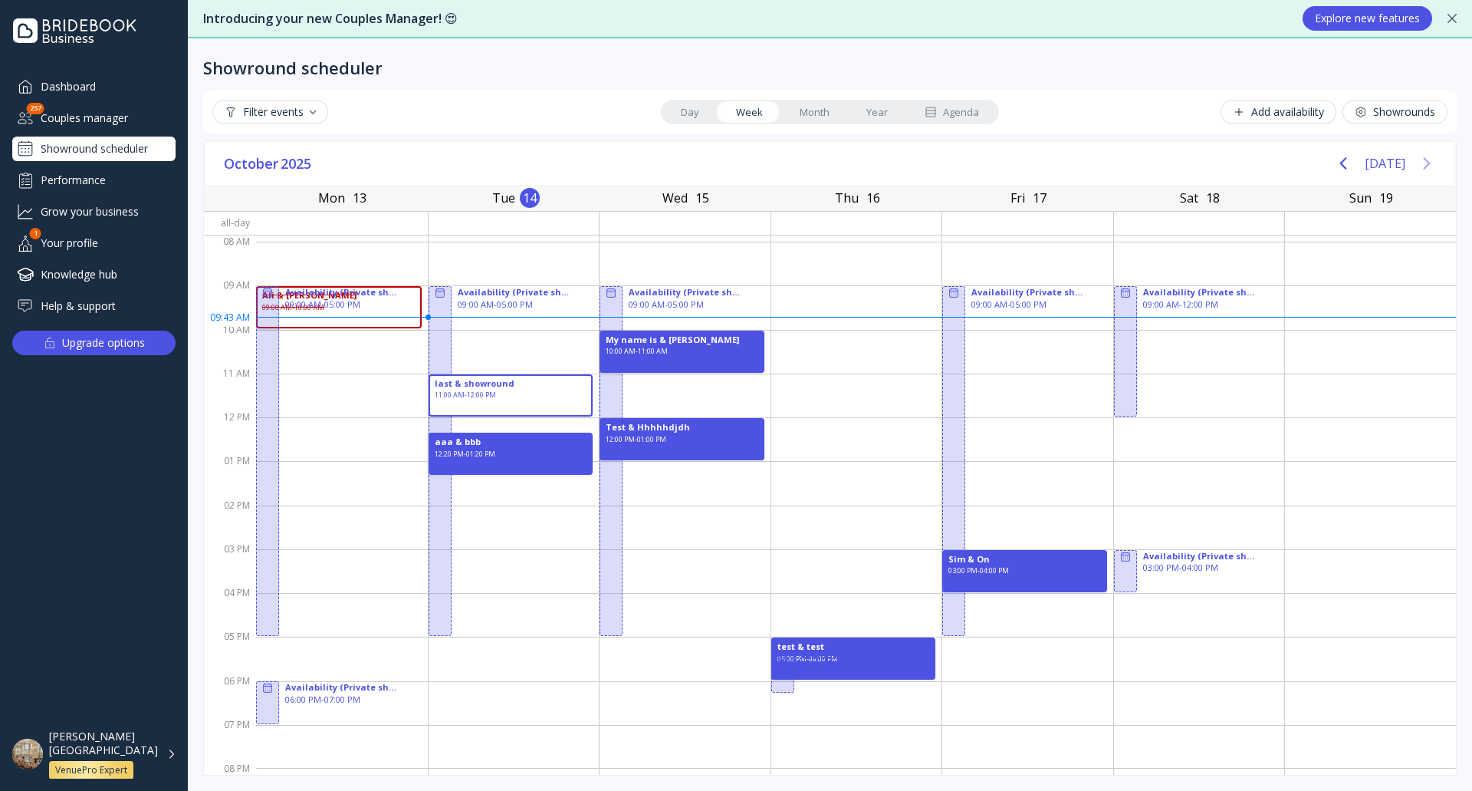
click at [1434, 161] on icon "Next page" at bounding box center [1427, 163] width 18 height 18
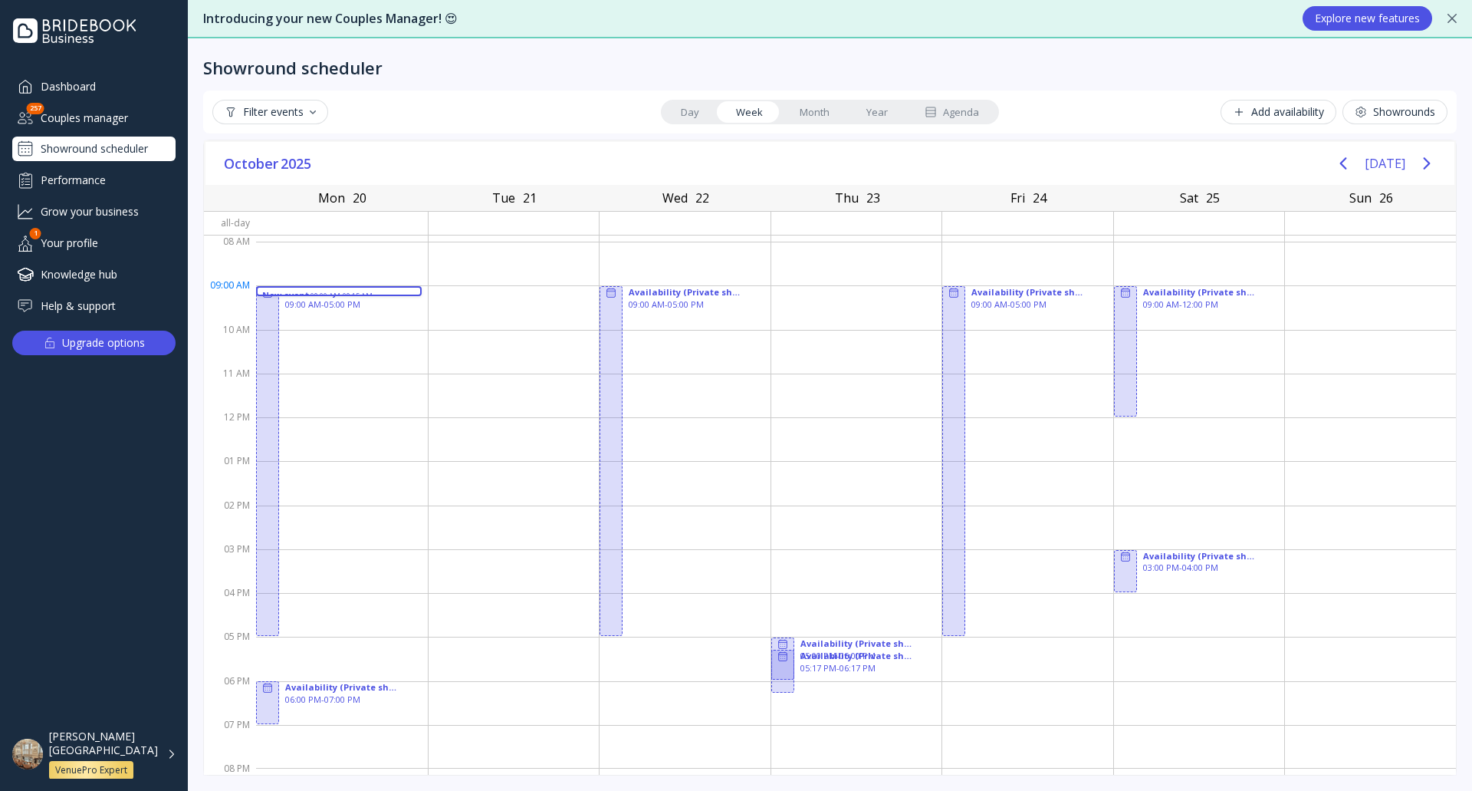
drag, startPoint x: 390, startPoint y: 291, endPoint x: 406, endPoint y: 288, distance: 17.0
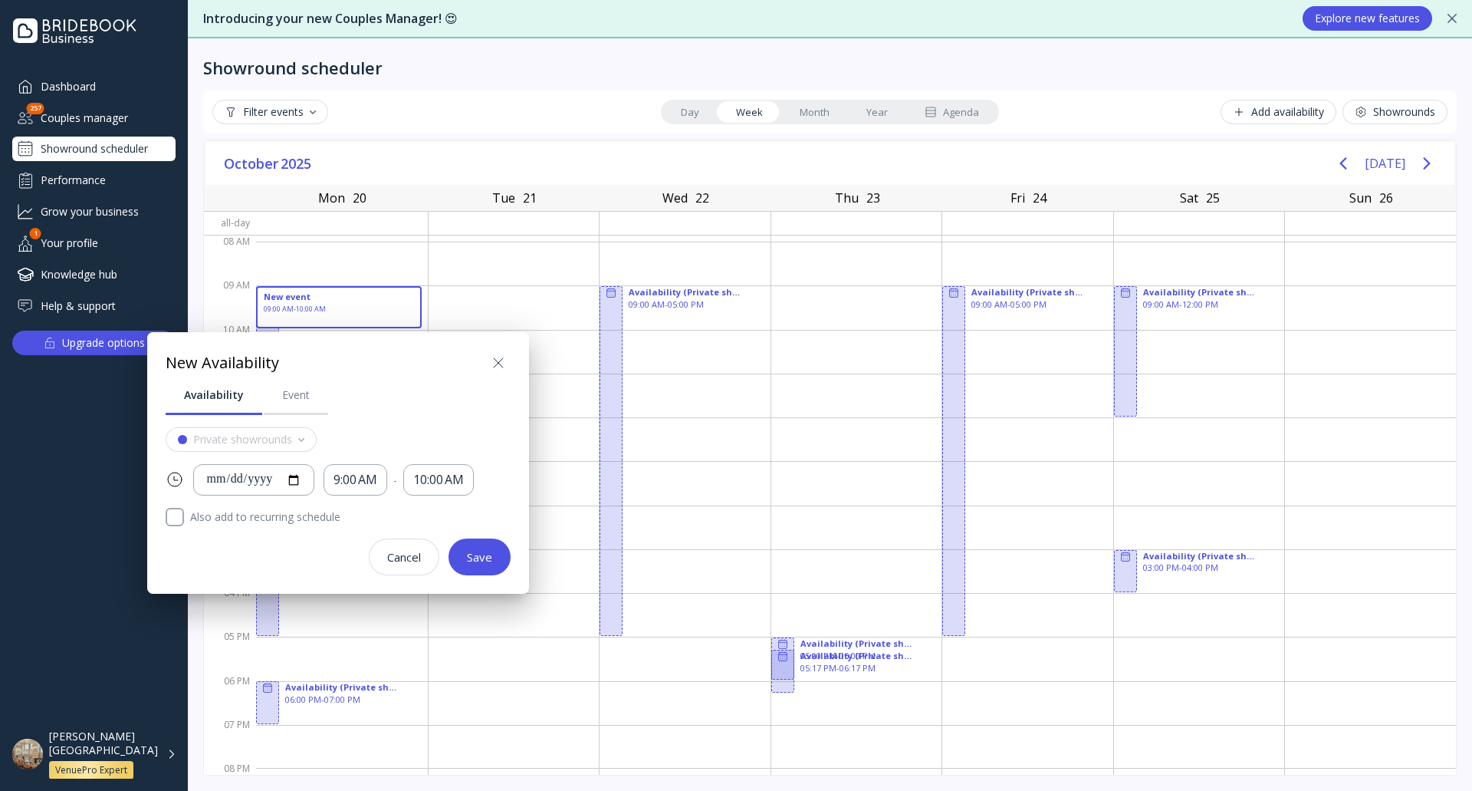
click at [505, 363] on icon at bounding box center [498, 362] width 18 height 18
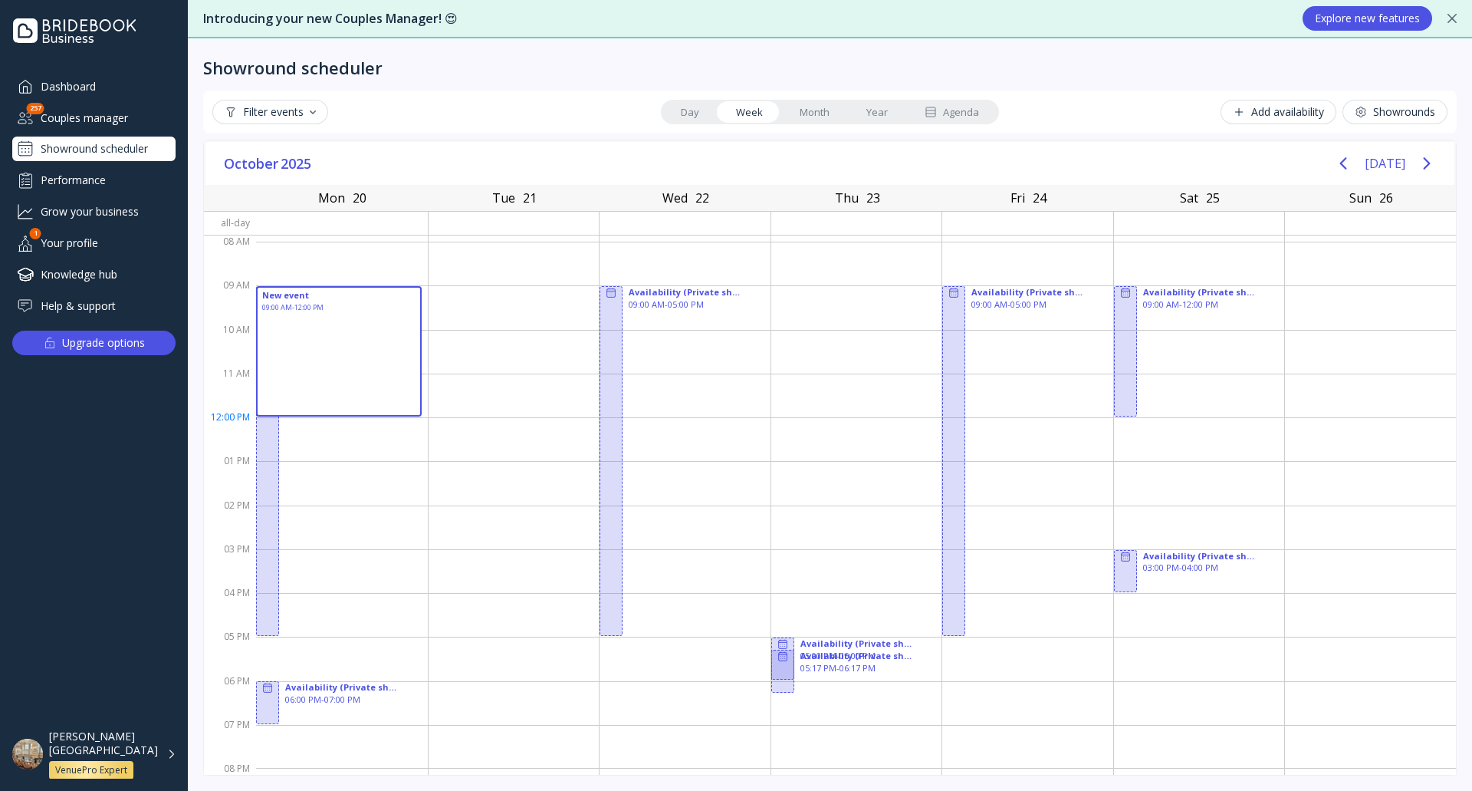
drag, startPoint x: 340, startPoint y: 291, endPoint x: 405, endPoint y: 413, distance: 138.2
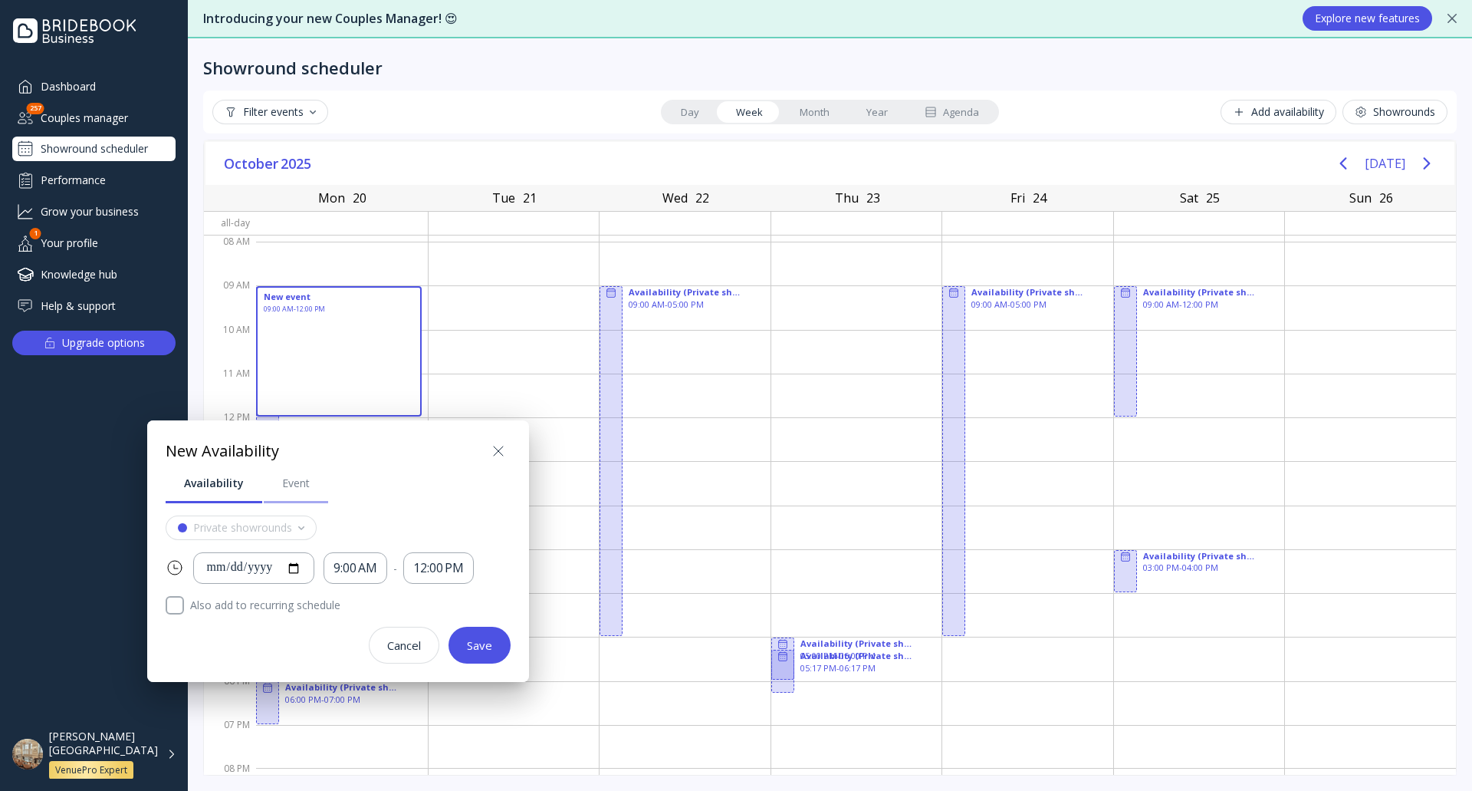
click at [298, 492] on link "Event" at bounding box center [296, 483] width 64 height 40
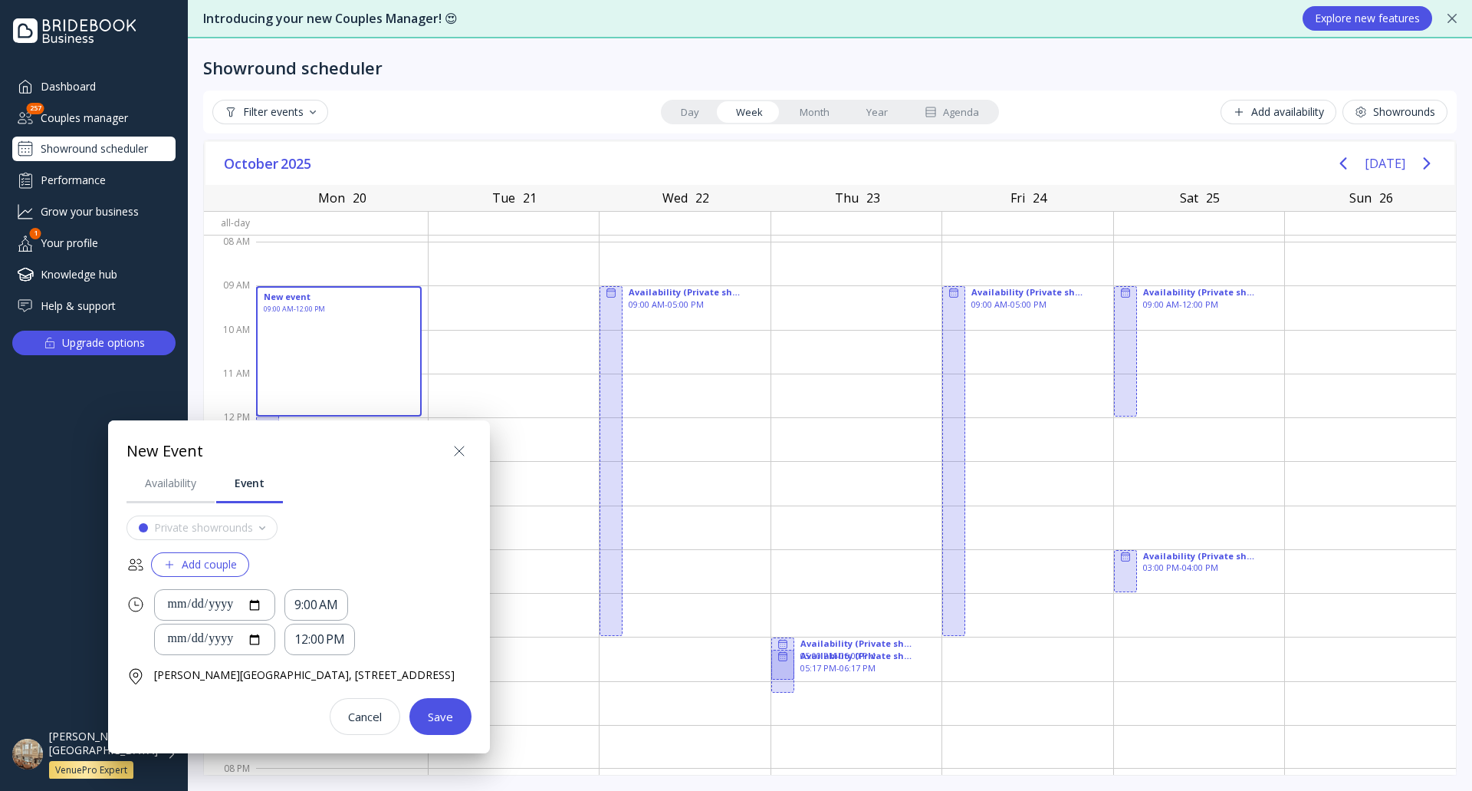
click at [220, 564] on div "Add couple" at bounding box center [200, 564] width 74 height 12
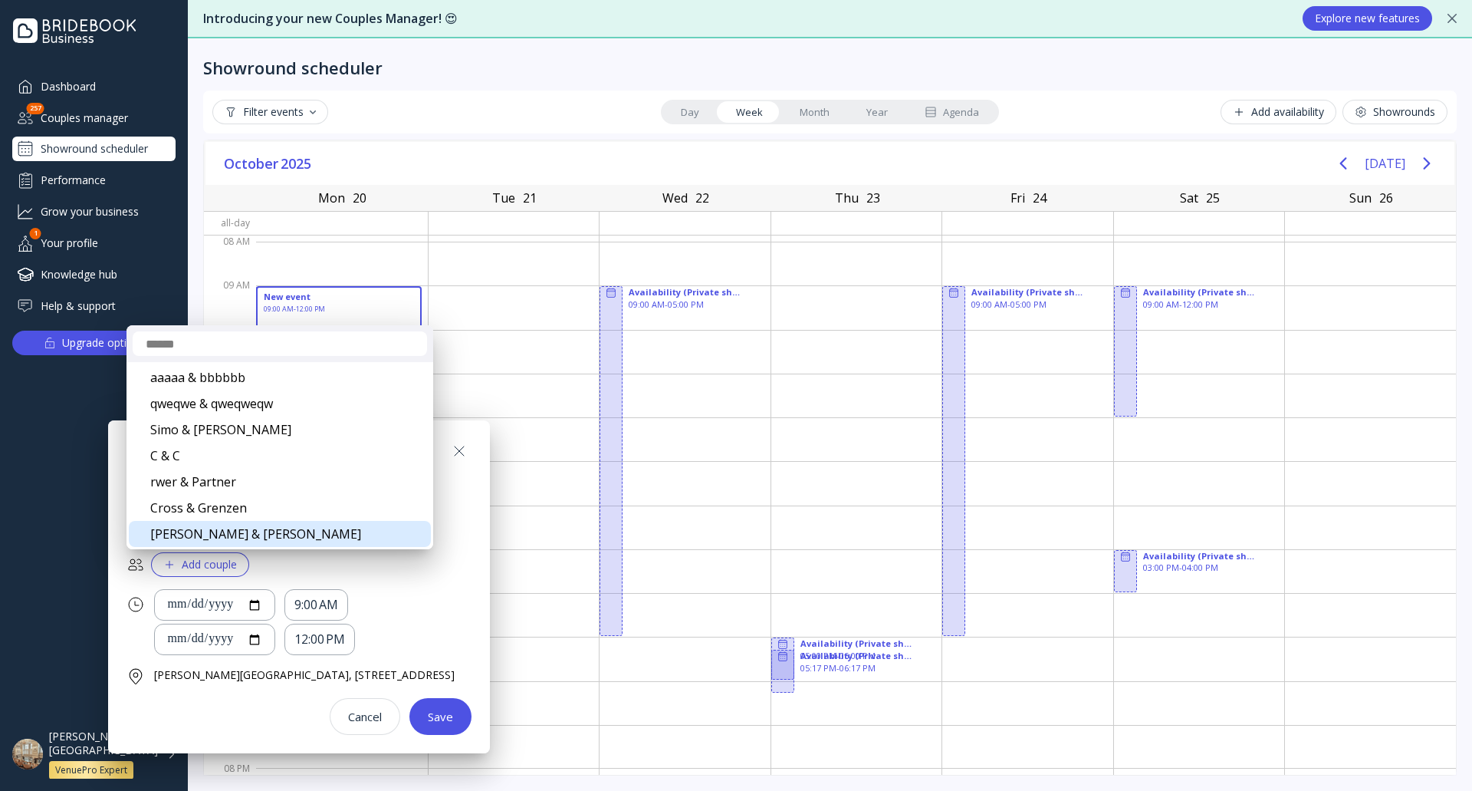
click at [251, 526] on div "[PERSON_NAME] & [PERSON_NAME]" at bounding box center [280, 534] width 302 height 26
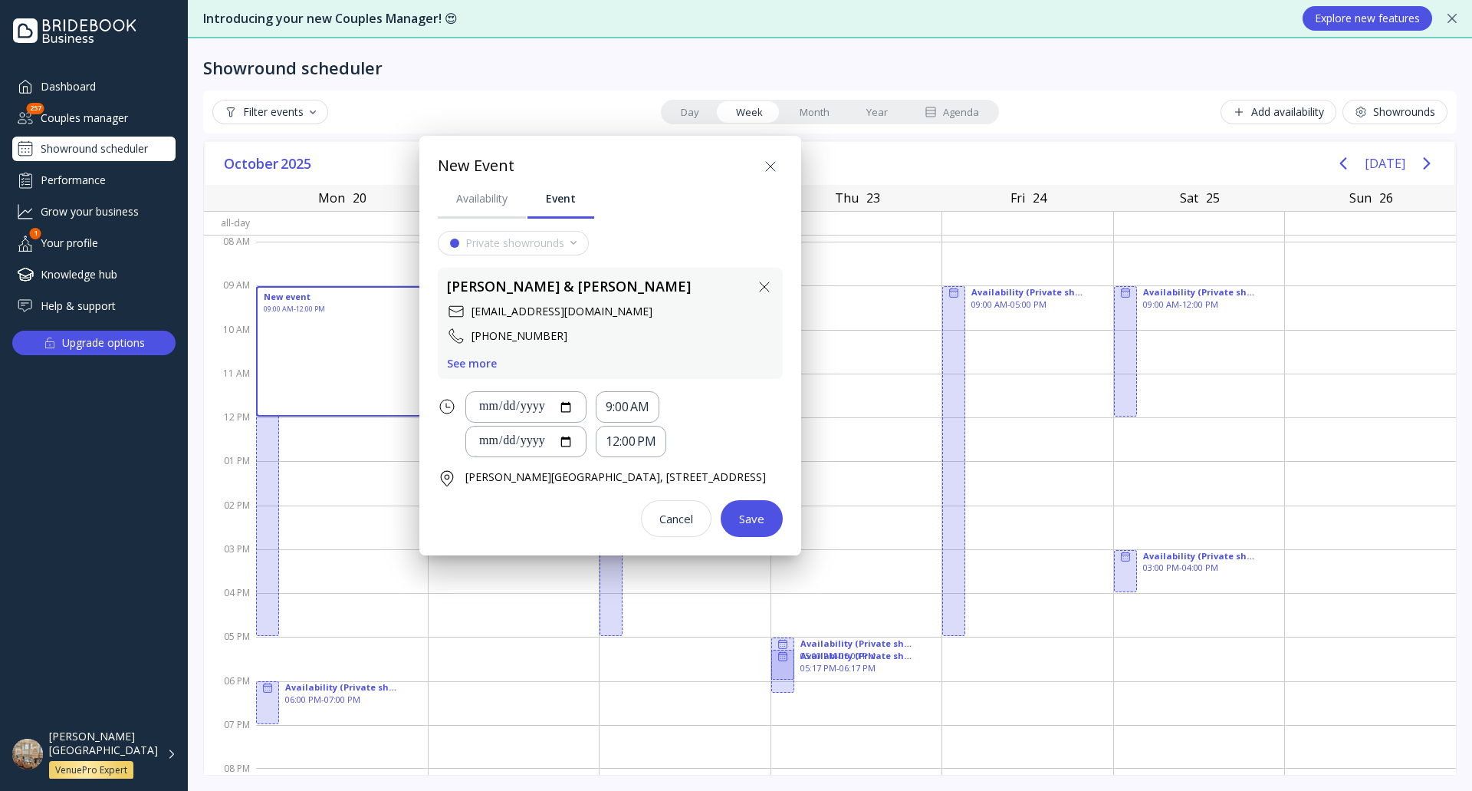
click at [783, 537] on button "Save" at bounding box center [752, 518] width 62 height 37
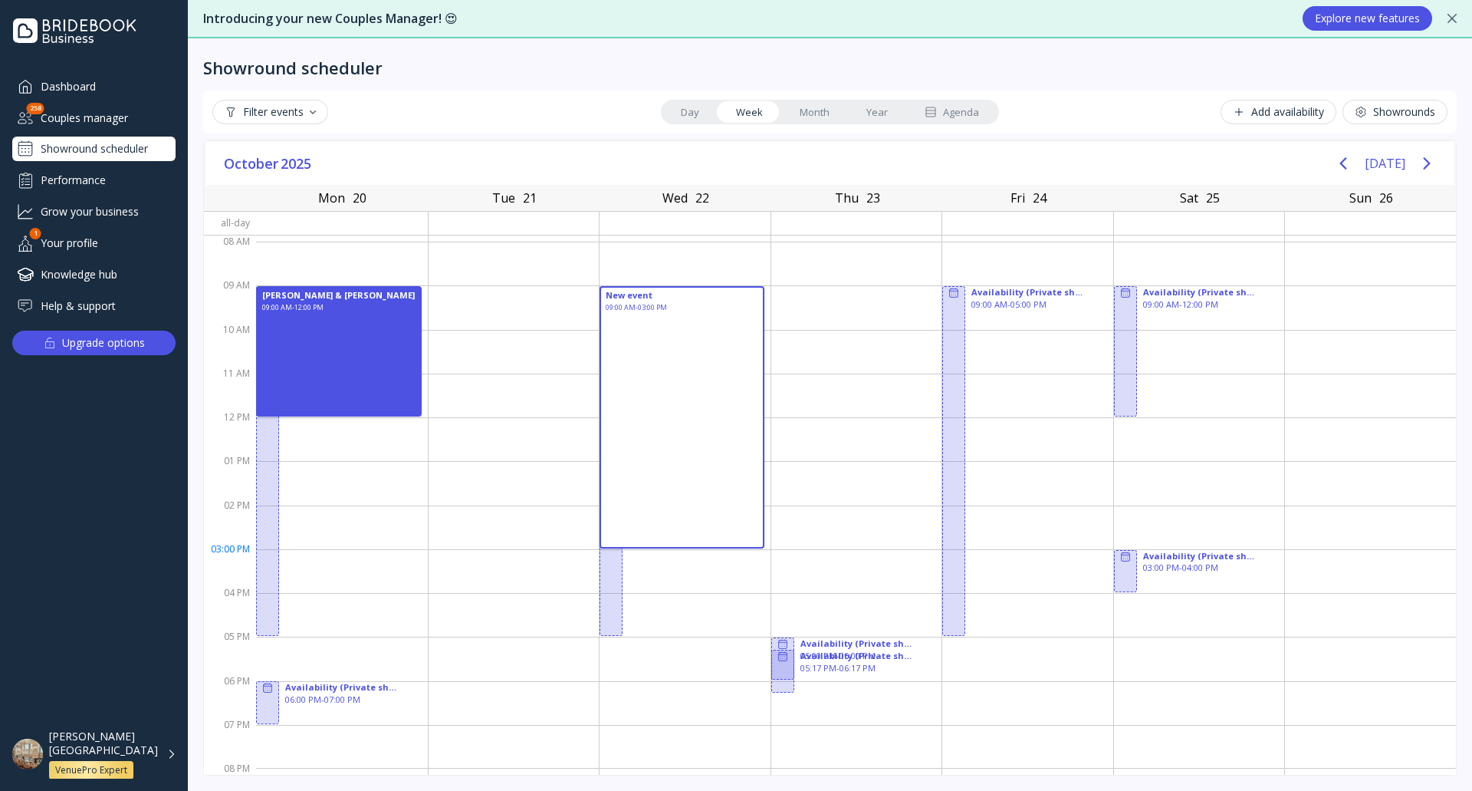
drag, startPoint x: 700, startPoint y: 290, endPoint x: 732, endPoint y: 546, distance: 258.0
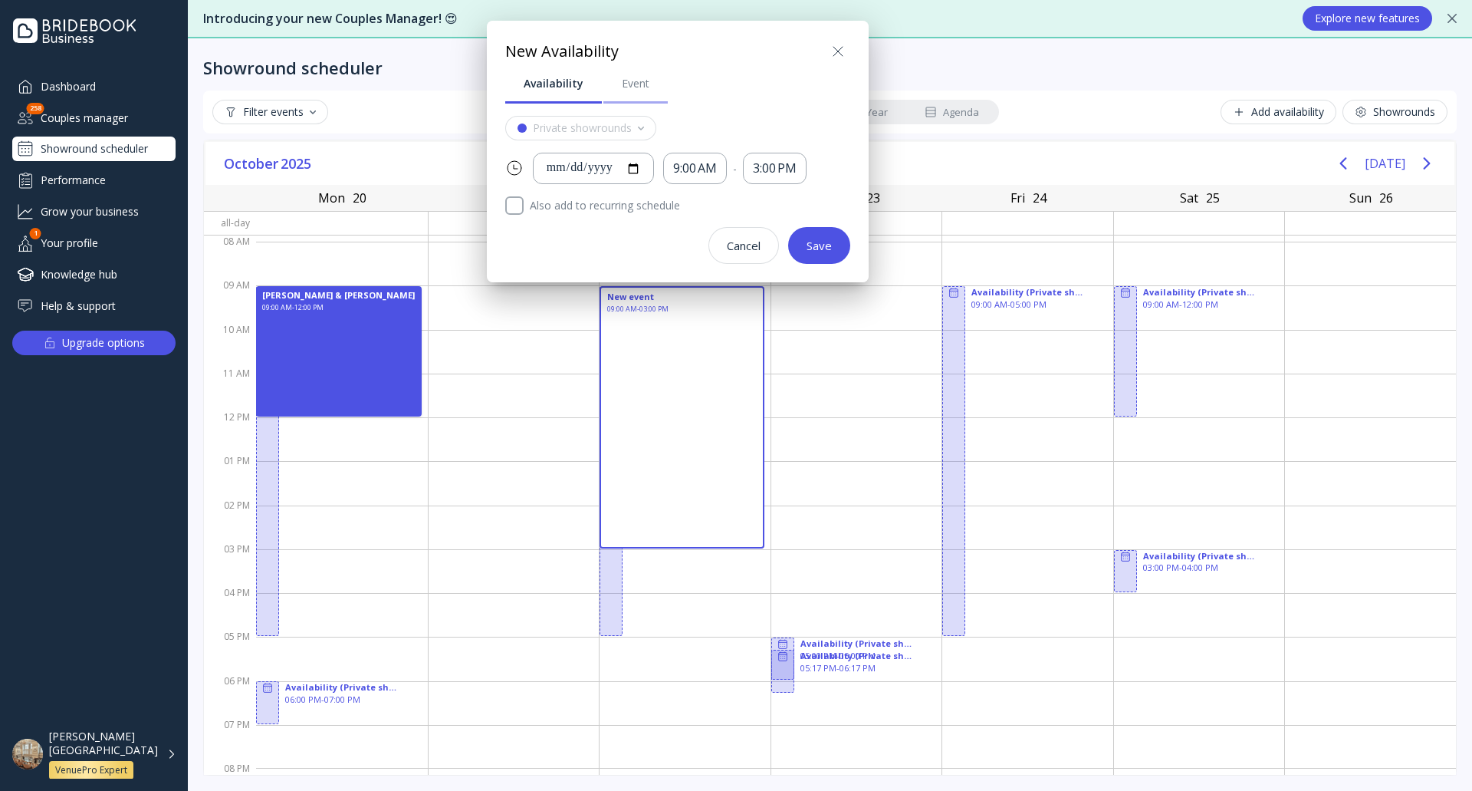
click at [636, 84] on div "Event" at bounding box center [636, 83] width 28 height 15
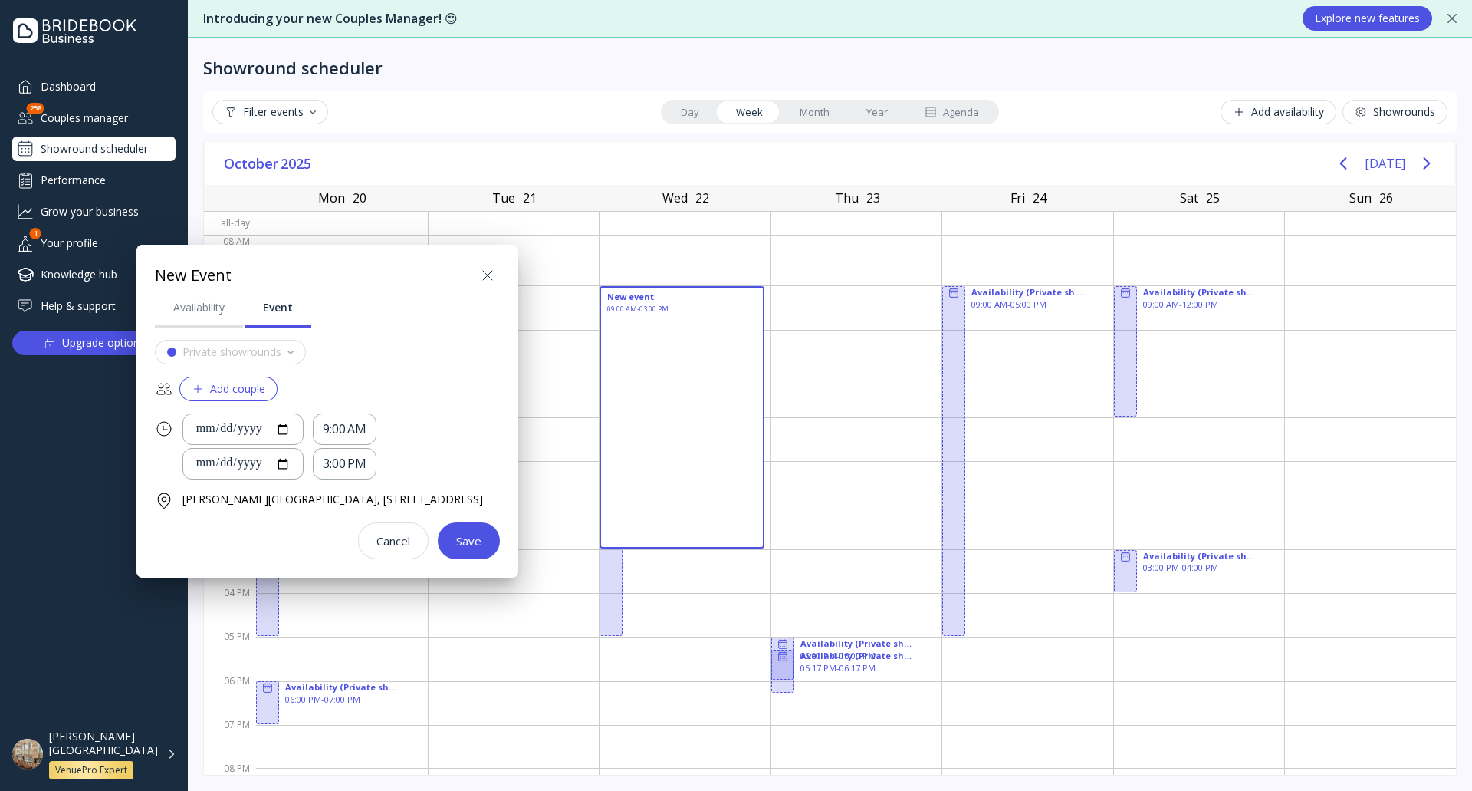
click at [245, 385] on div "Add couple" at bounding box center [229, 389] width 74 height 12
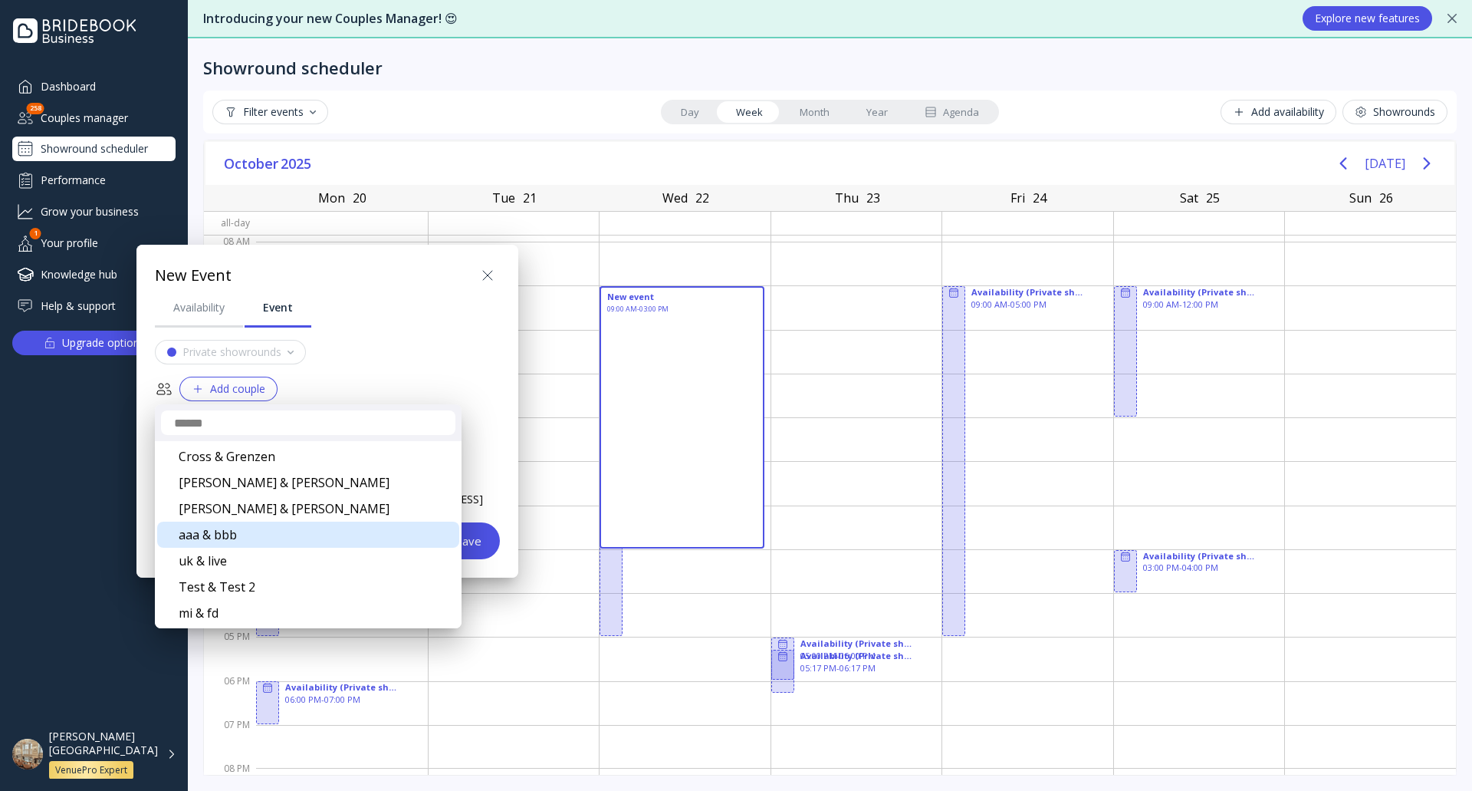
click at [279, 542] on div "aaa & bbb" at bounding box center [308, 534] width 302 height 26
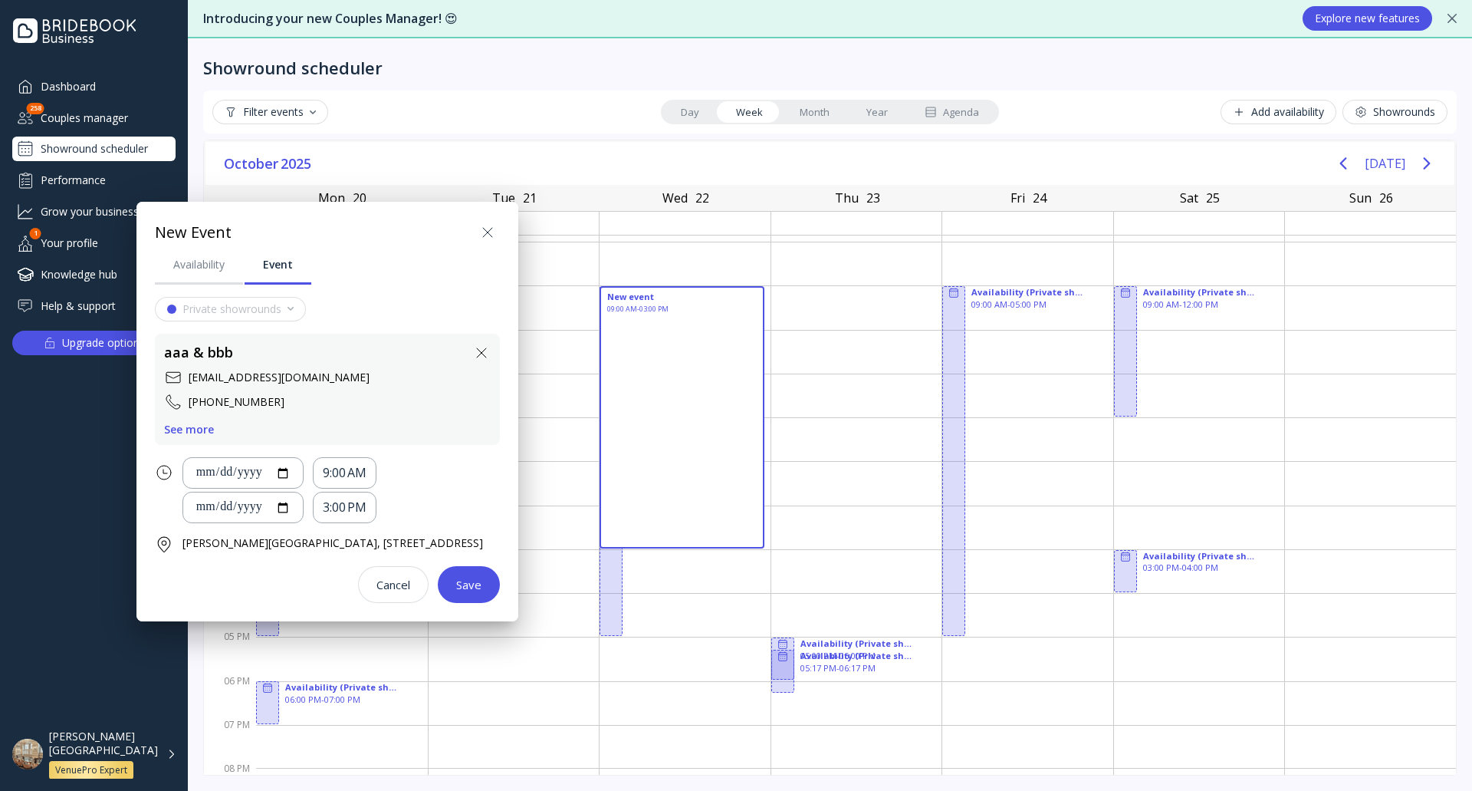
click at [482, 590] on div "Save" at bounding box center [468, 584] width 25 height 12
